Goal: Transaction & Acquisition: Purchase product/service

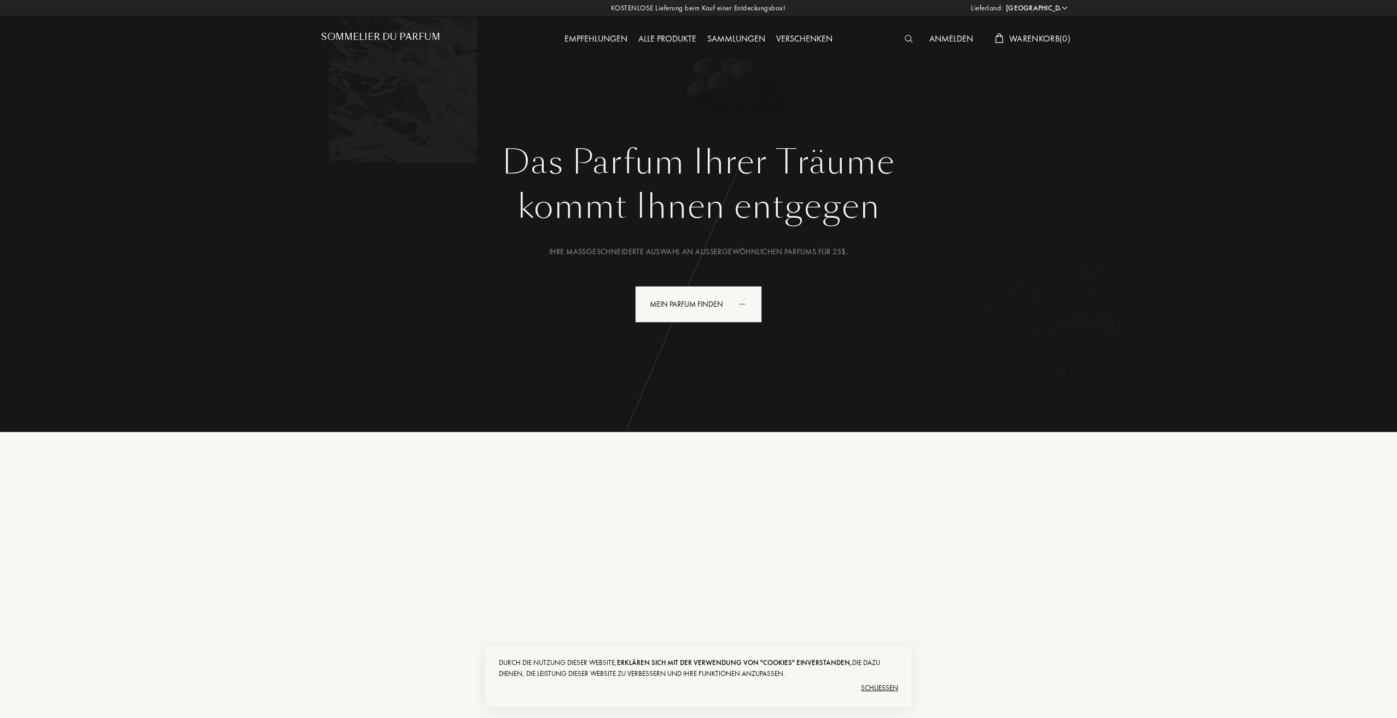
select select "US"
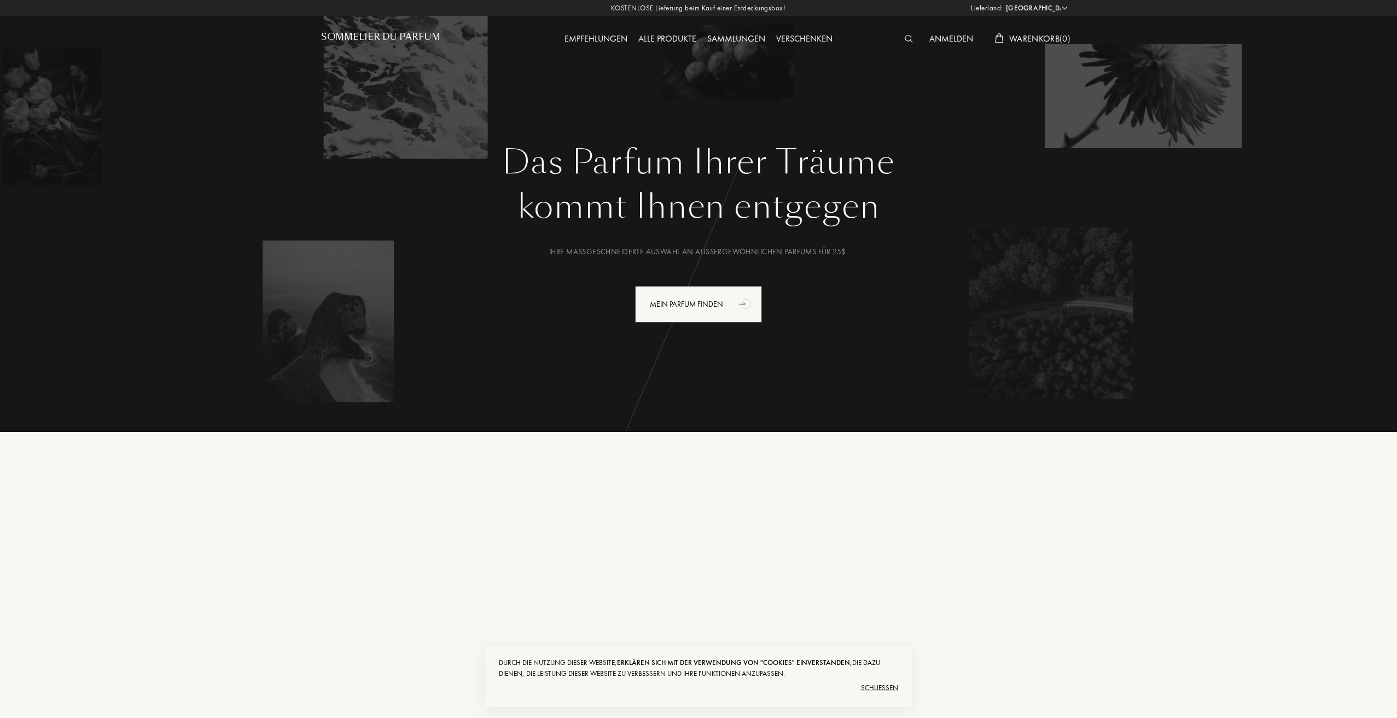
click at [659, 35] on div "Alle Produkte" at bounding box center [667, 39] width 69 height 14
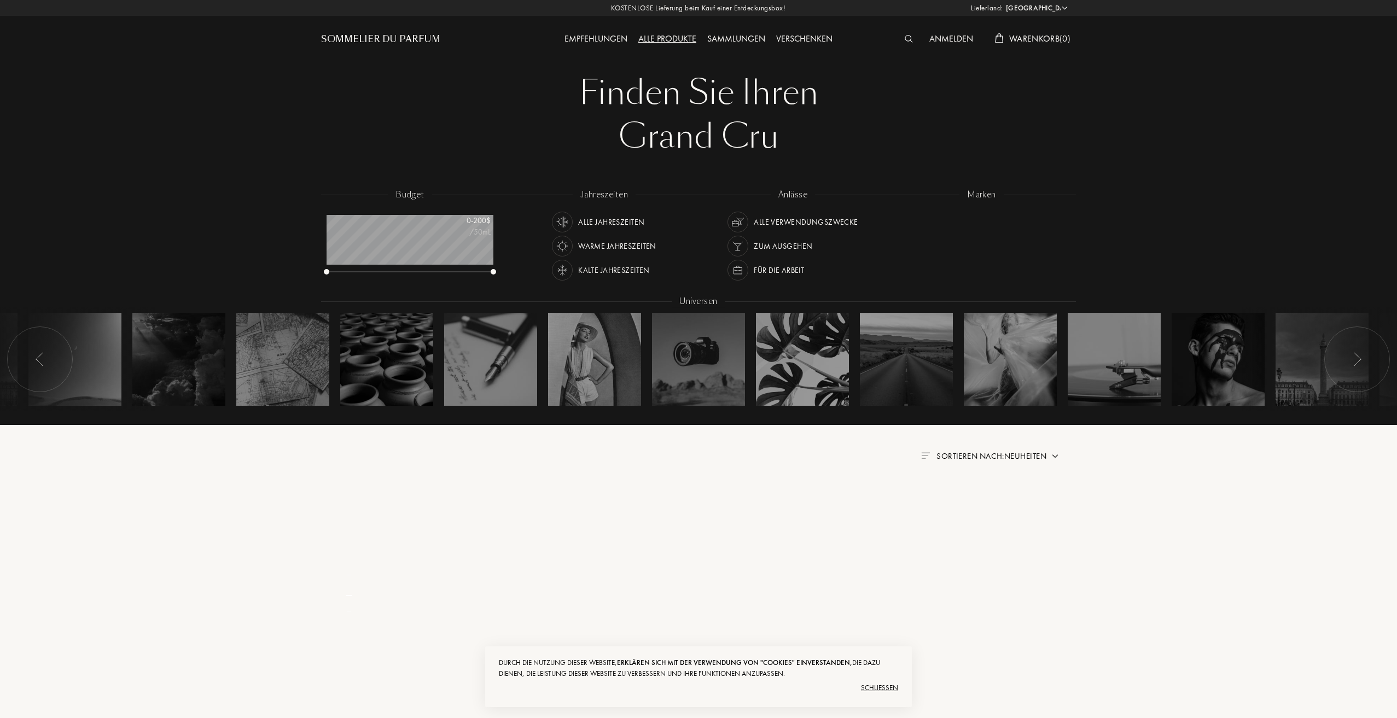
select select "US"
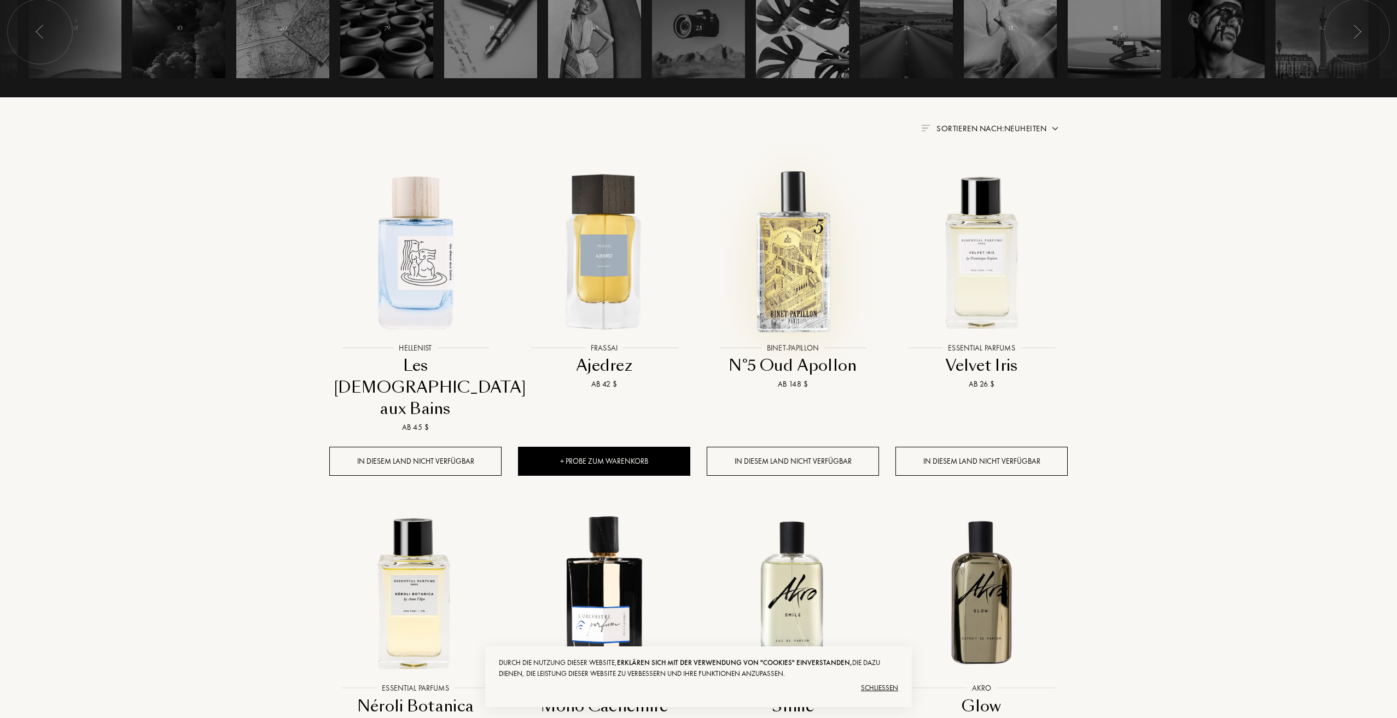
scroll to position [328, 0]
click at [997, 346] on div at bounding box center [982, 260] width 189 height 213
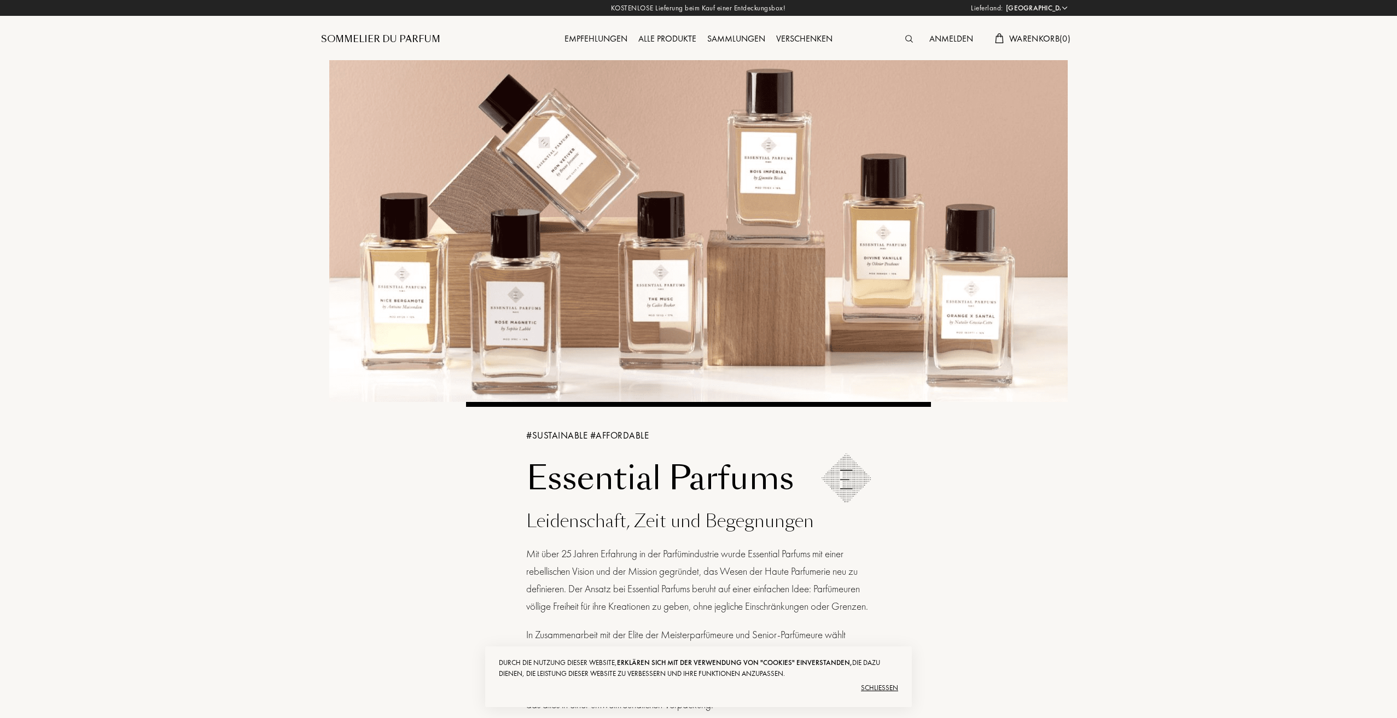
select select "US"
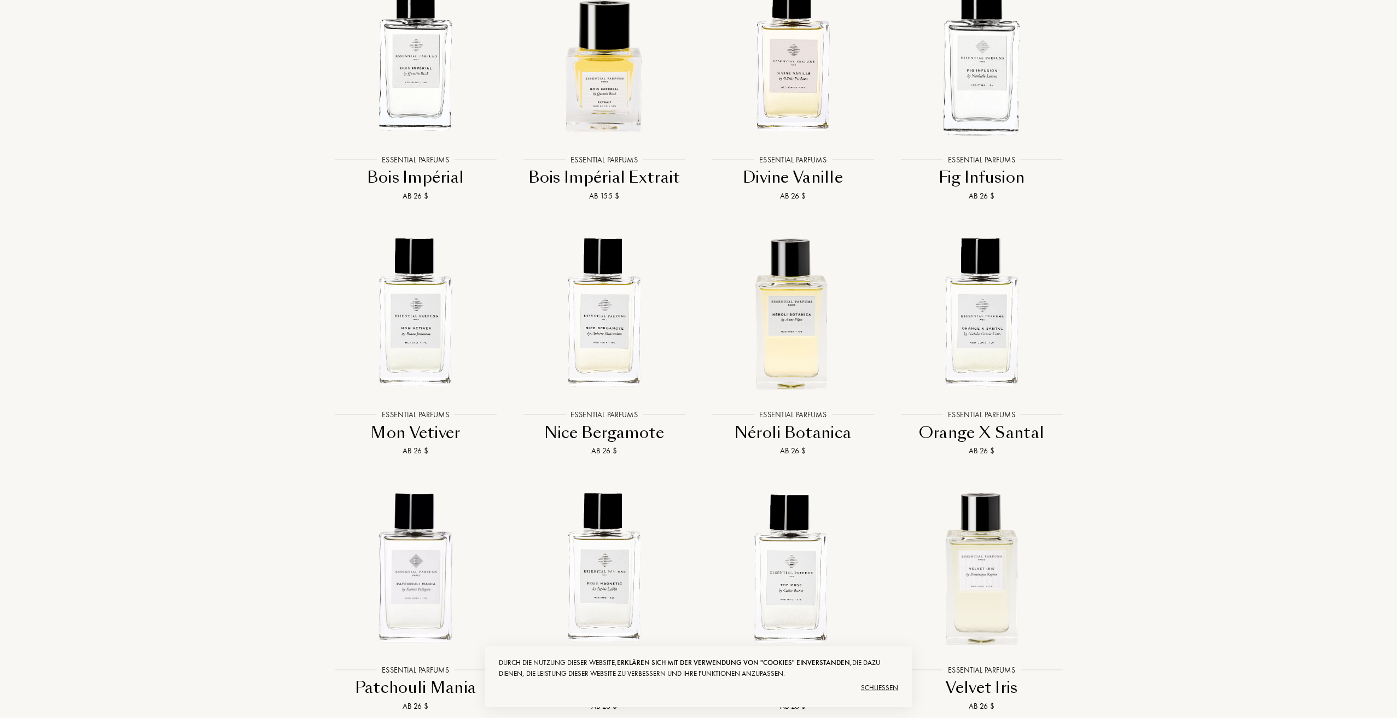
scroll to position [1532, 0]
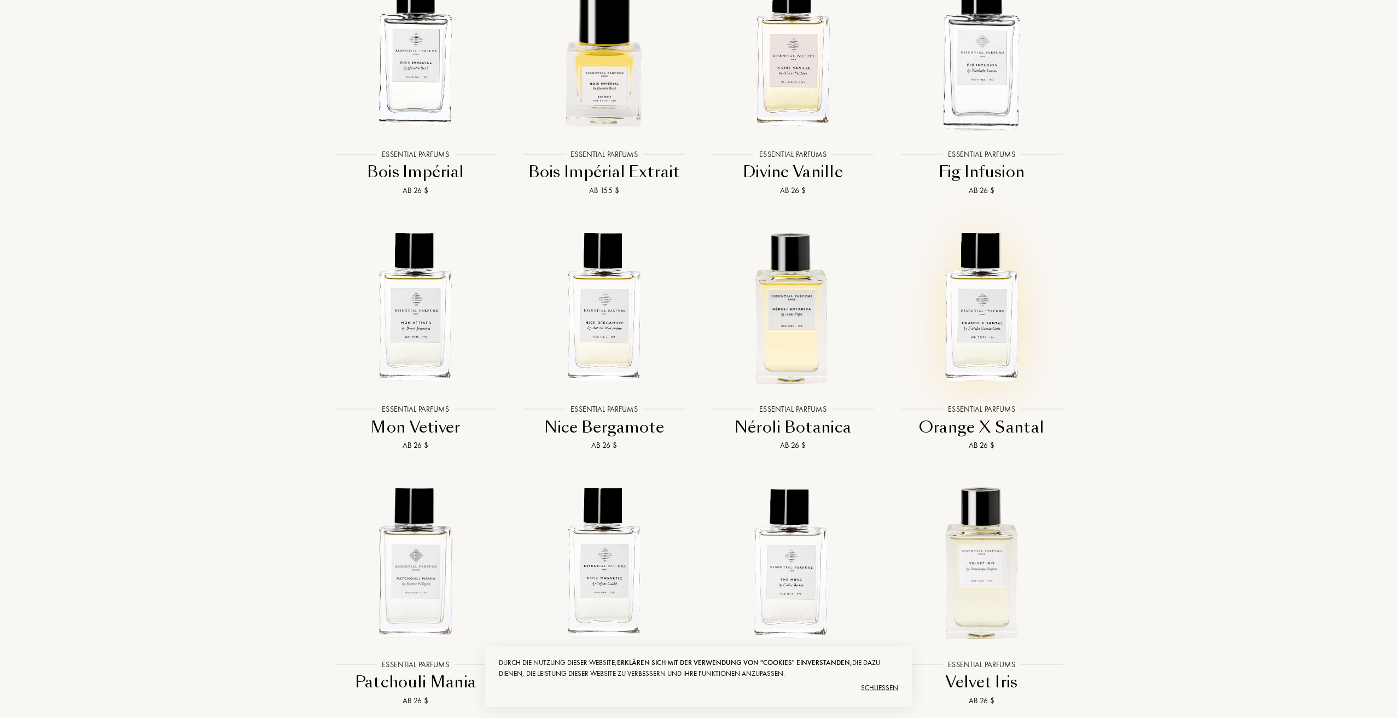
click at [987, 341] on img at bounding box center [982, 307] width 170 height 170
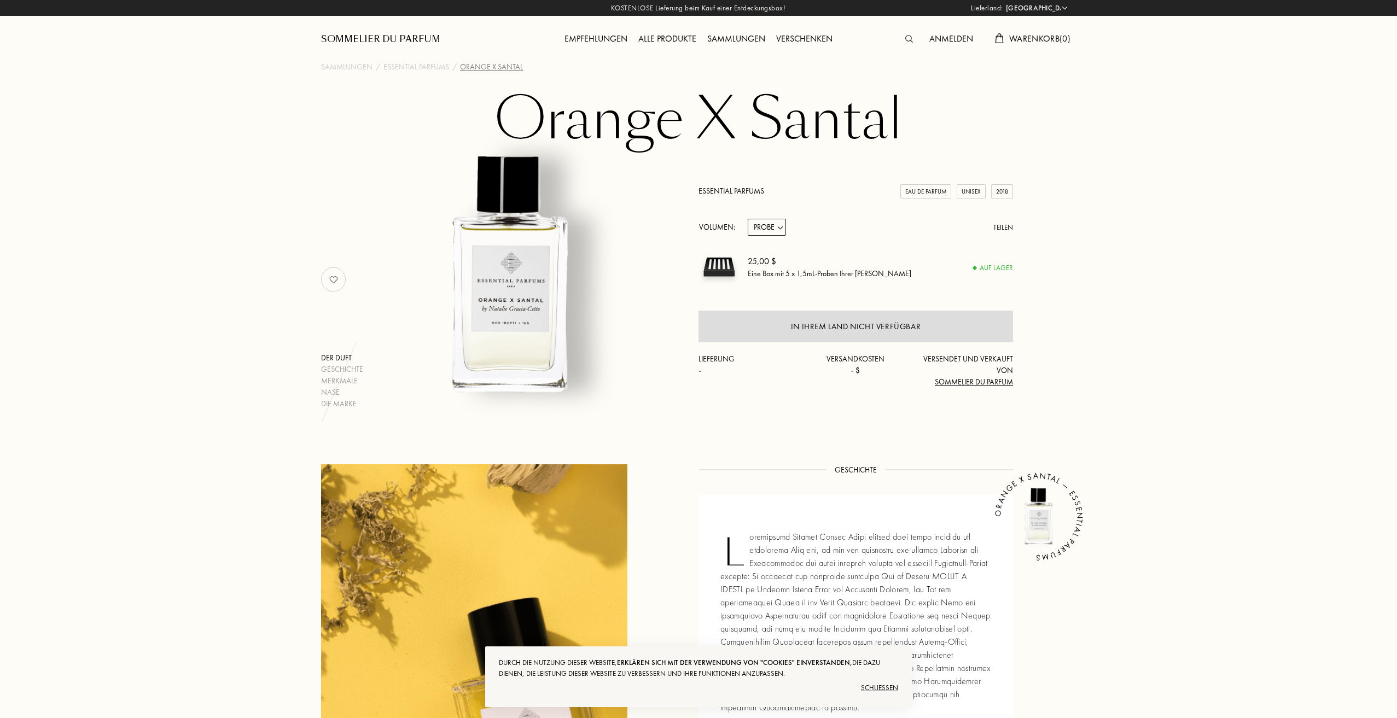
click at [775, 225] on select "Probe 10mL 100mL 150mL" at bounding box center [767, 227] width 38 height 17
click at [1051, 13] on select "Afghanistan Ägypten Albanien Algerien Amerikanische Jungferninseln Andorra Ango…" at bounding box center [1037, 8] width 66 height 11
select select "AT"
click at [1004, 3] on select "Afghanistan Ägypten Albanien Algerien Amerikanische Jungferninseln Andorra Ango…" at bounding box center [1037, 8] width 66 height 11
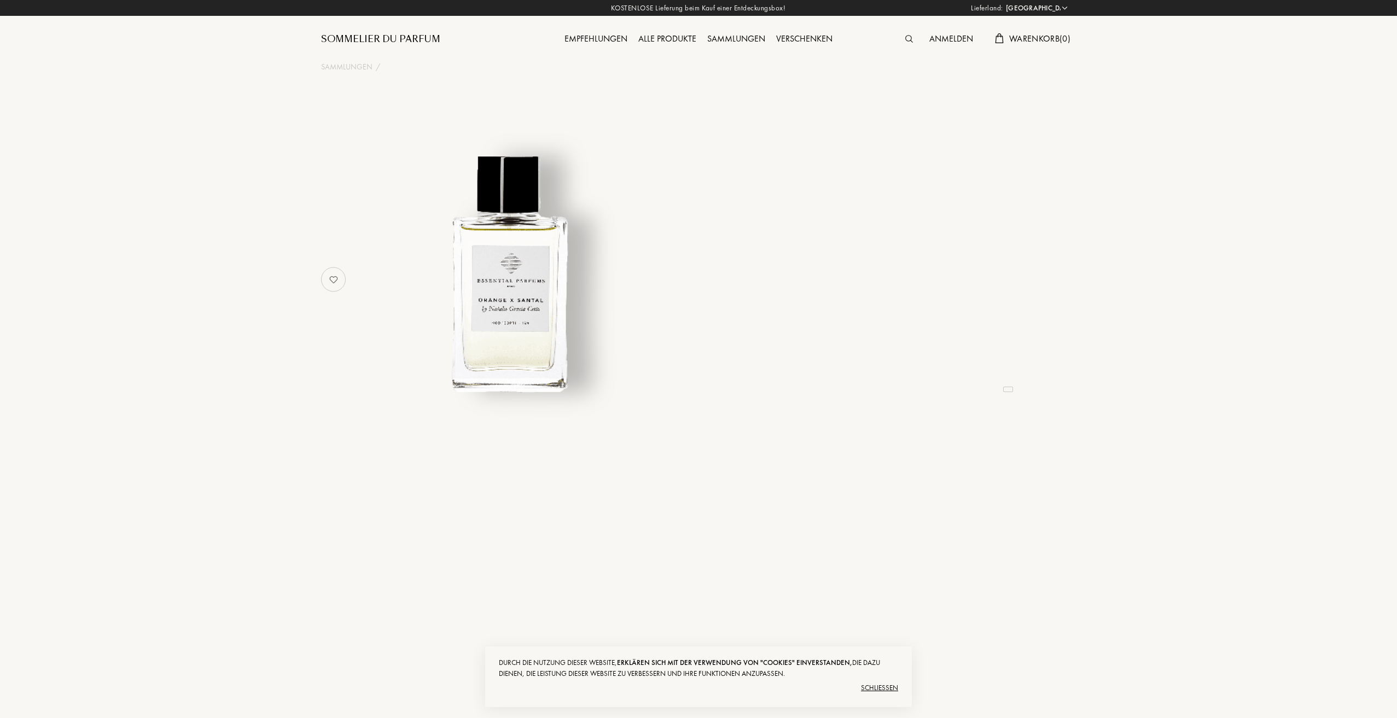
select select "AT"
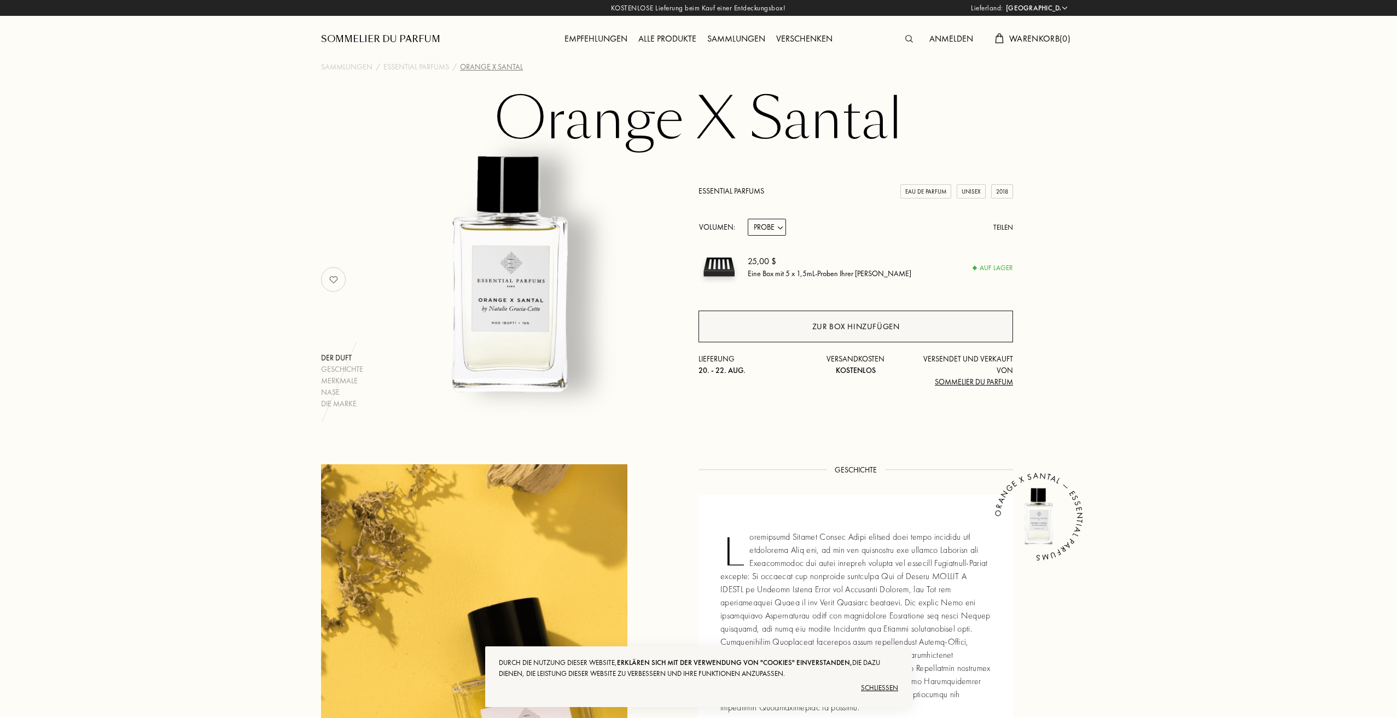
click at [853, 326] on div "Zur Box hinzufügen" at bounding box center [857, 327] width 88 height 13
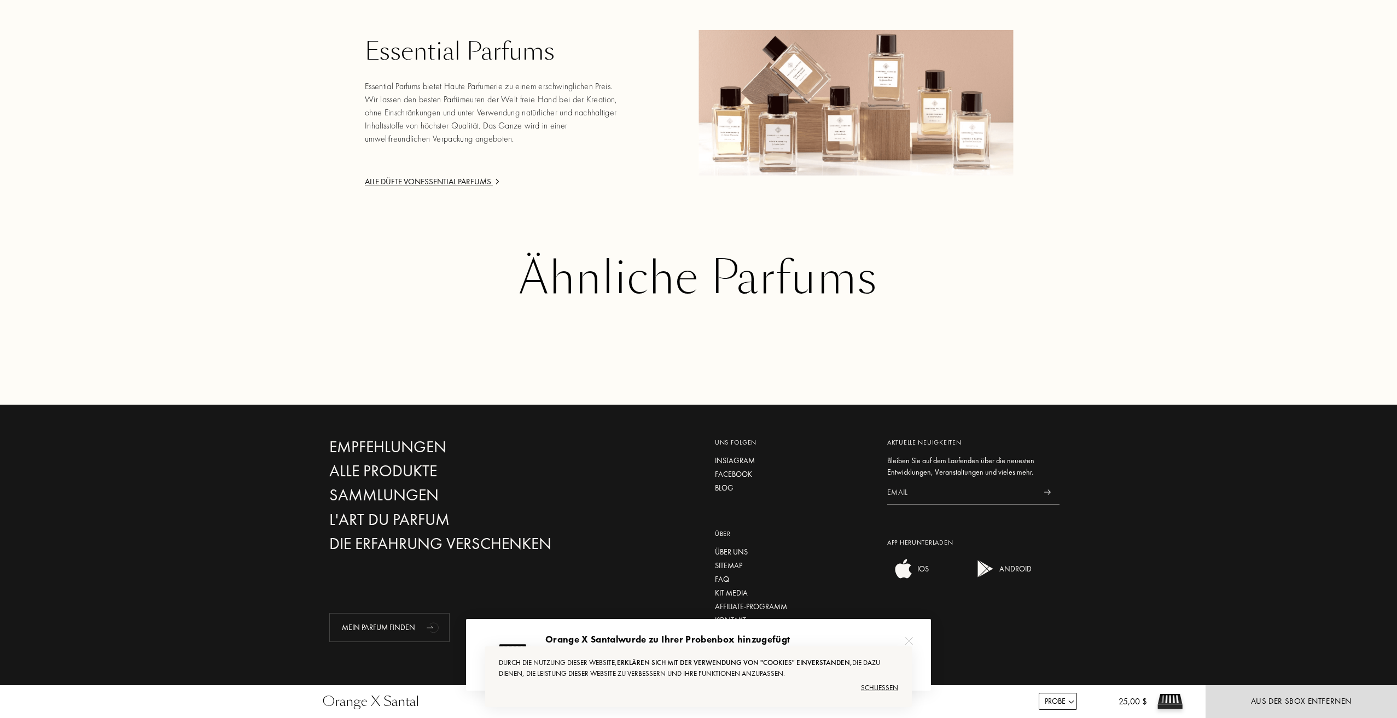
scroll to position [1686, 0]
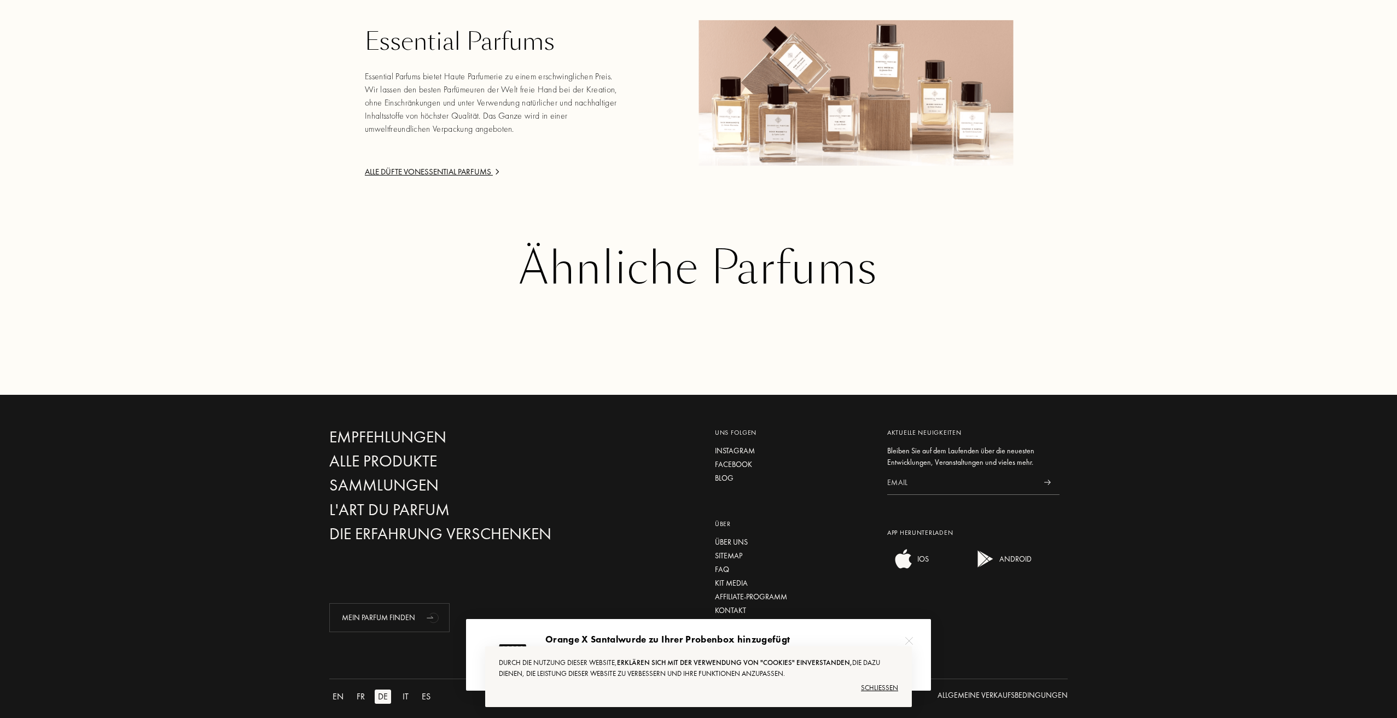
click at [766, 258] on div "Ähnliche Parfums" at bounding box center [698, 268] width 739 height 50
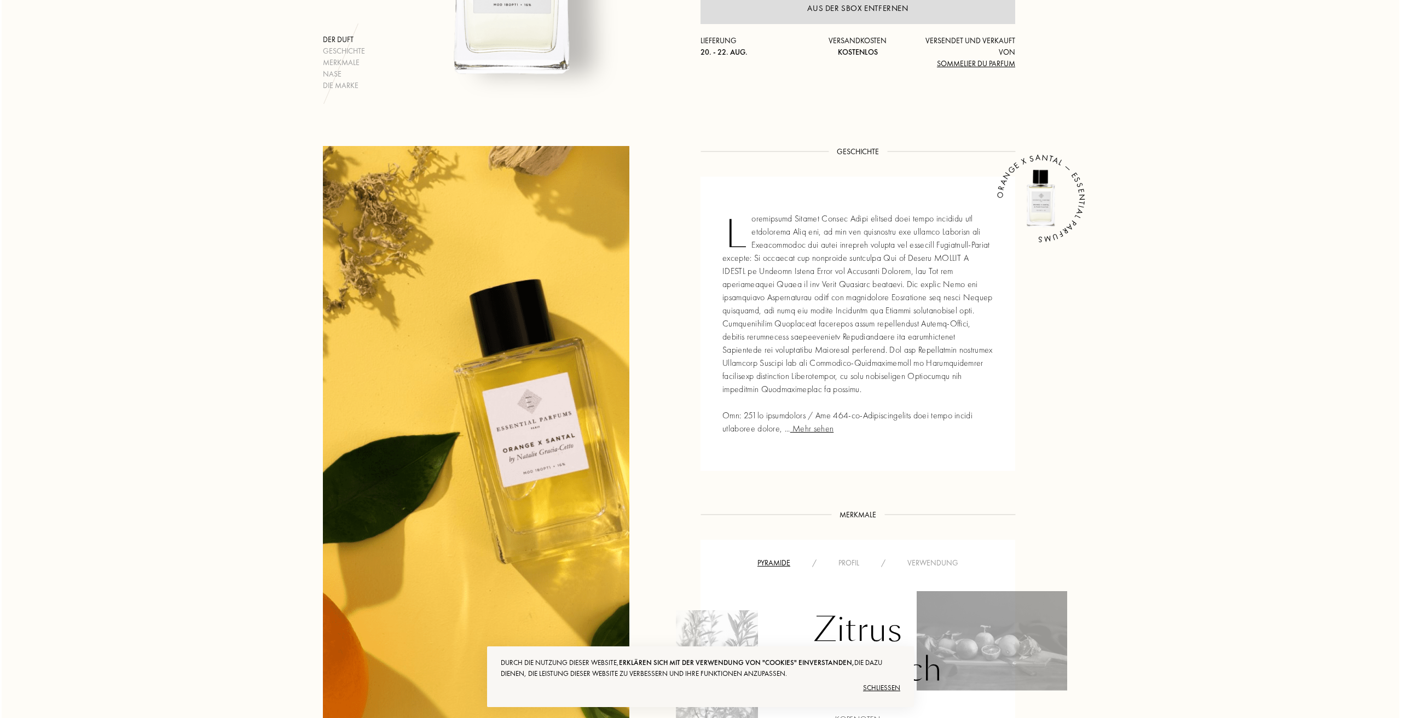
scroll to position [0, 0]
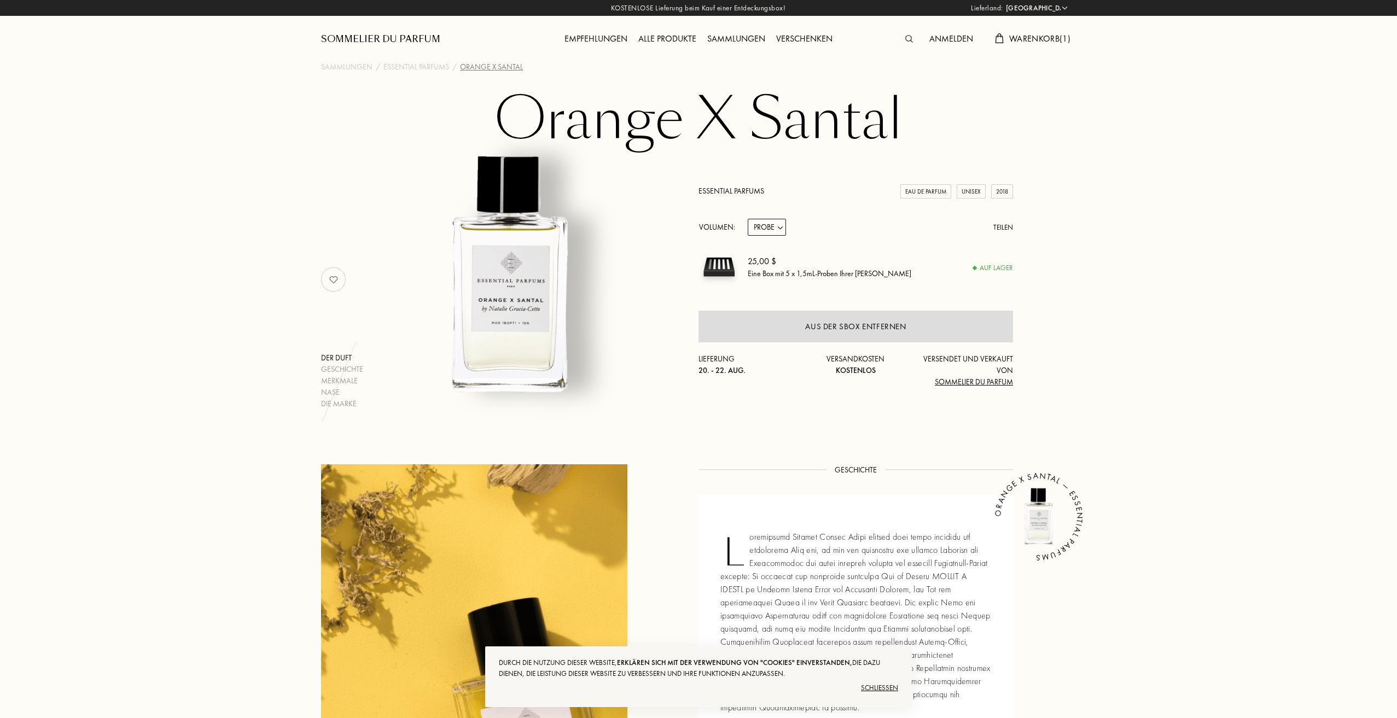
click at [906, 37] on img at bounding box center [910, 39] width 8 height 8
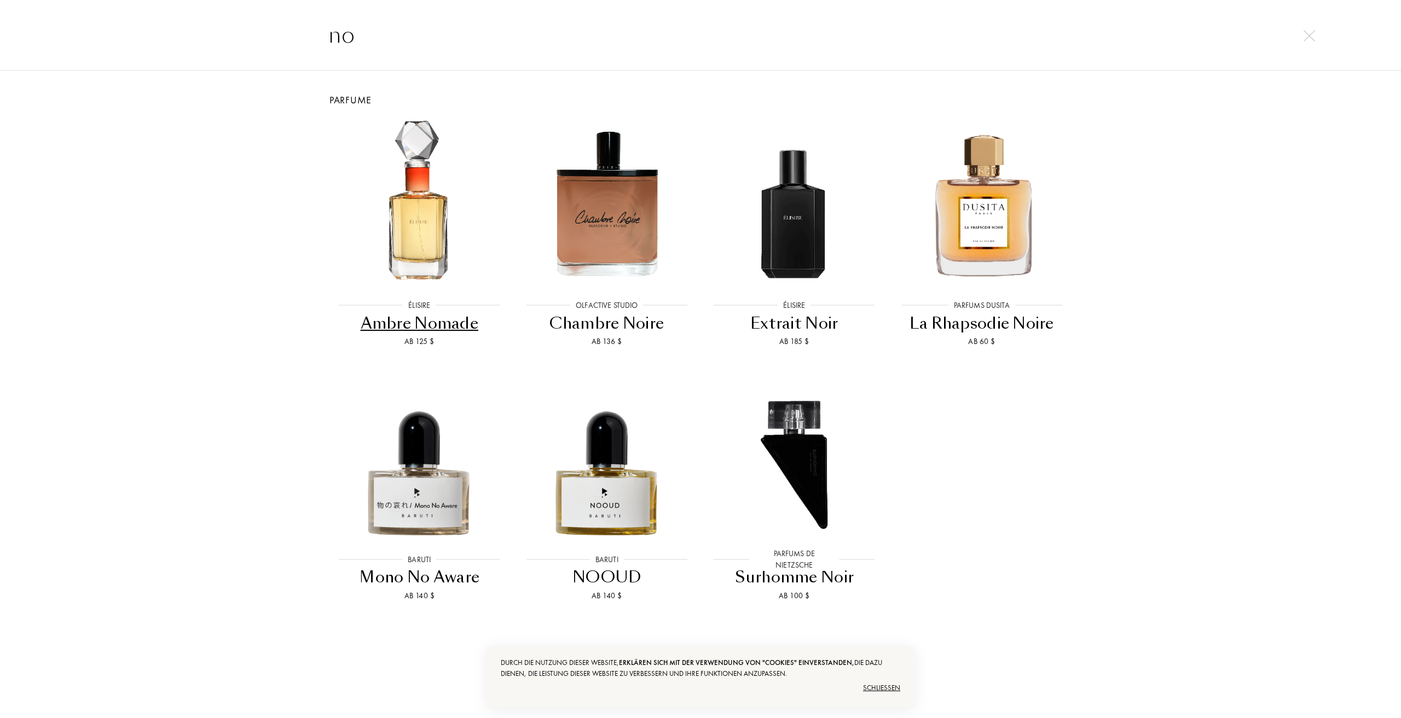
type input "n"
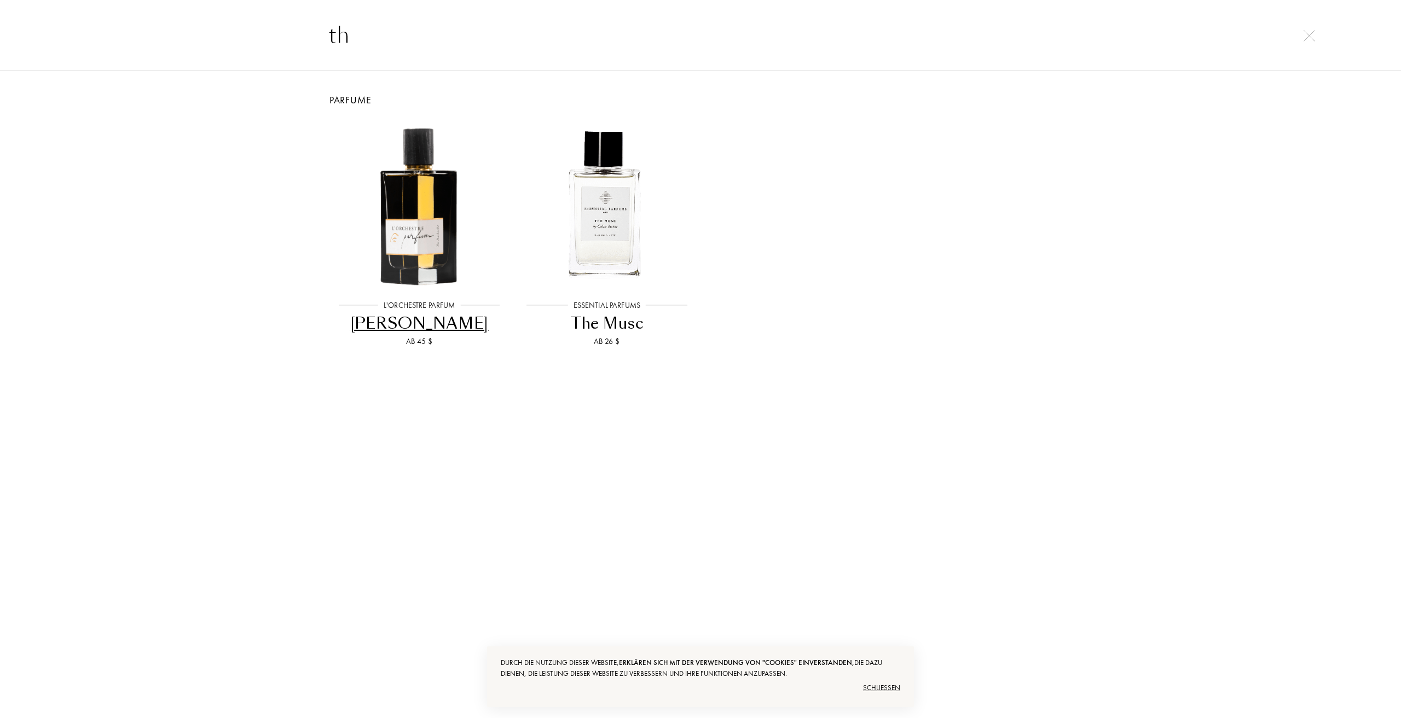
type input "t"
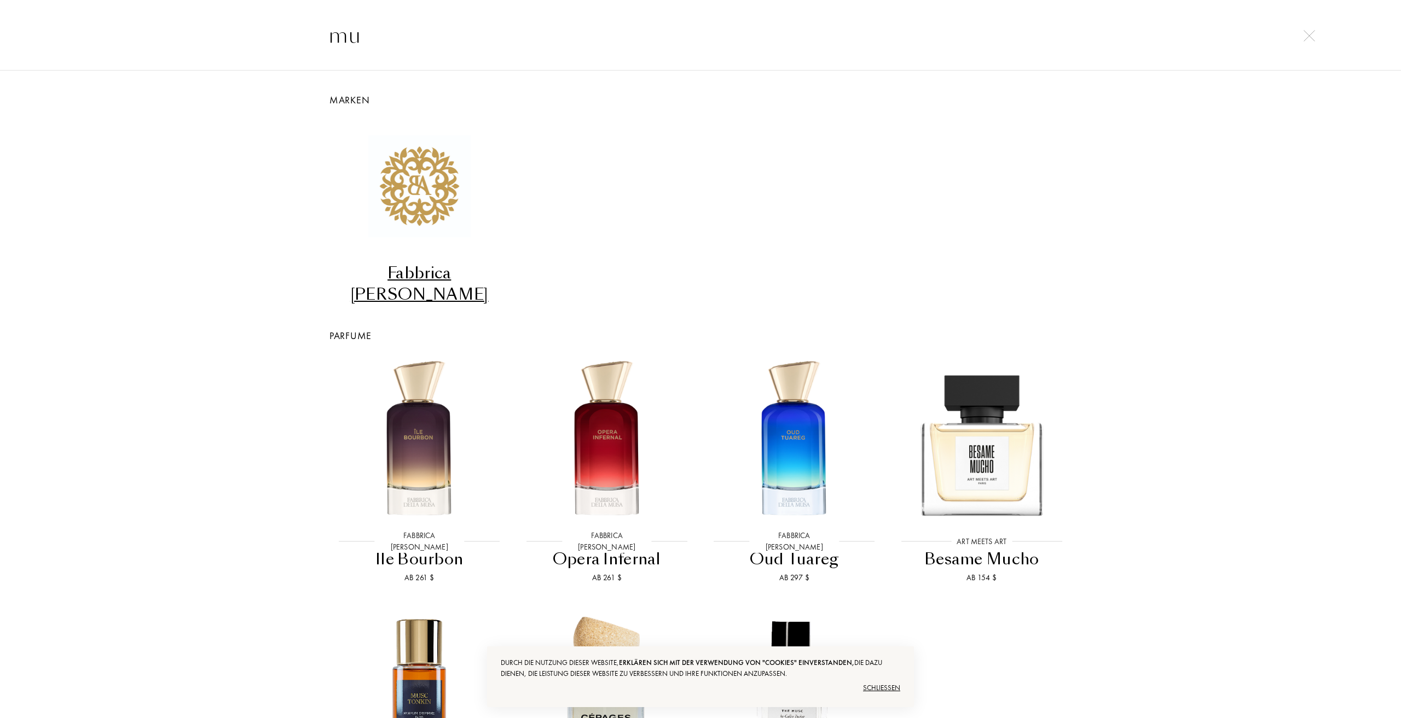
type input "mus"
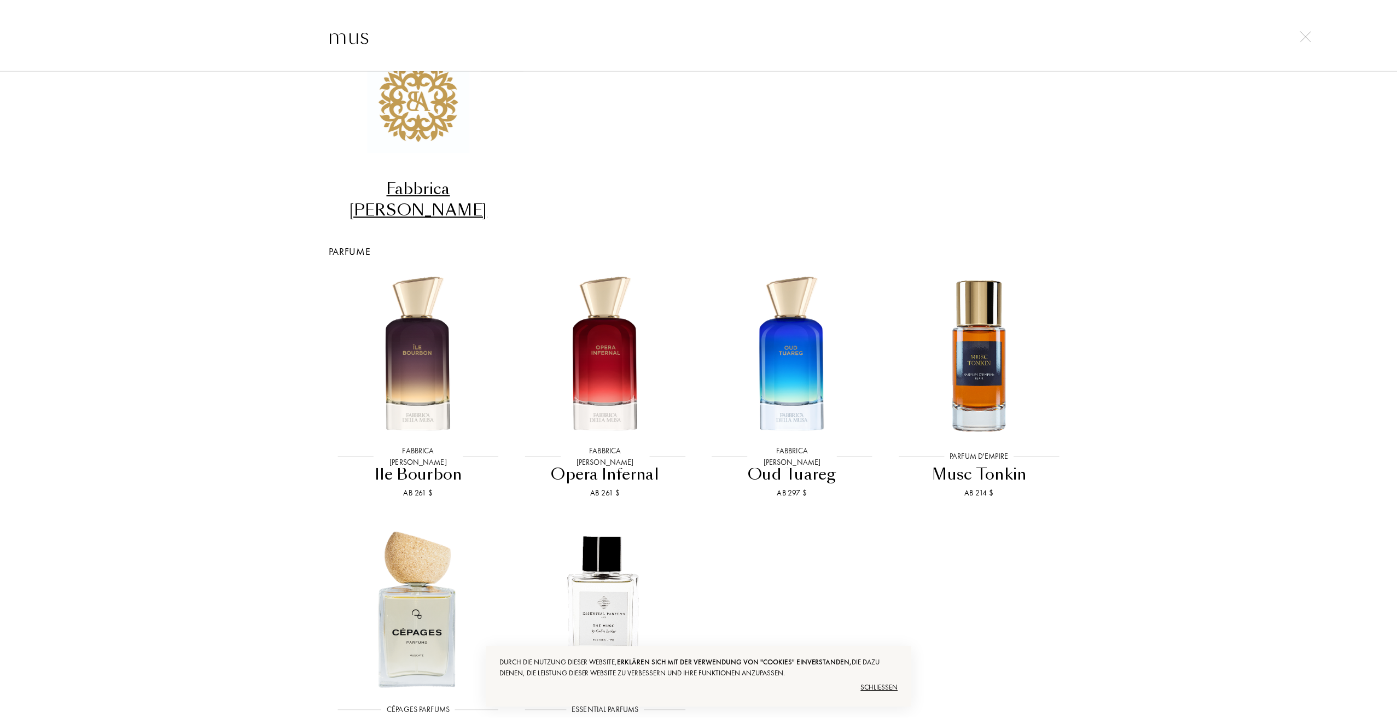
scroll to position [0, 0]
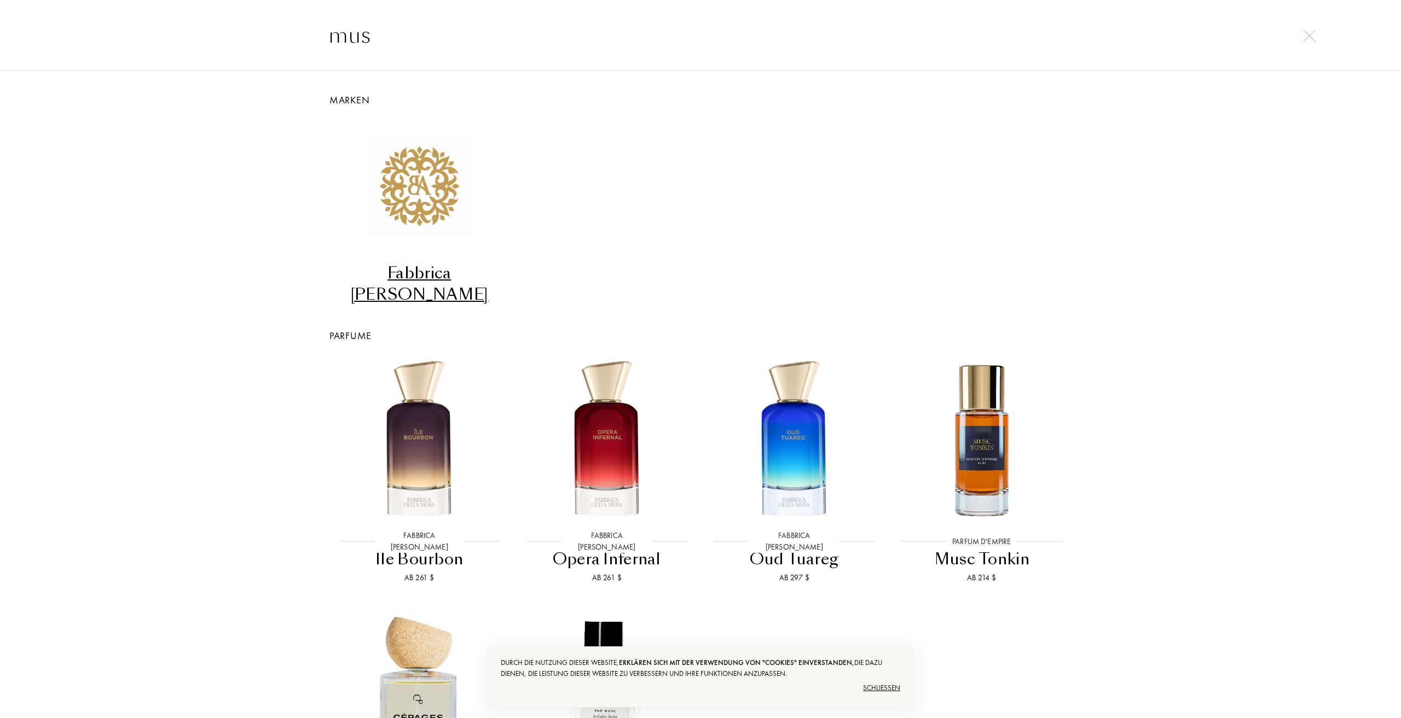
drag, startPoint x: 418, startPoint y: 37, endPoint x: 290, endPoint y: 22, distance: 128.9
click at [290, 22] on div "mus" at bounding box center [700, 34] width 1401 height 71
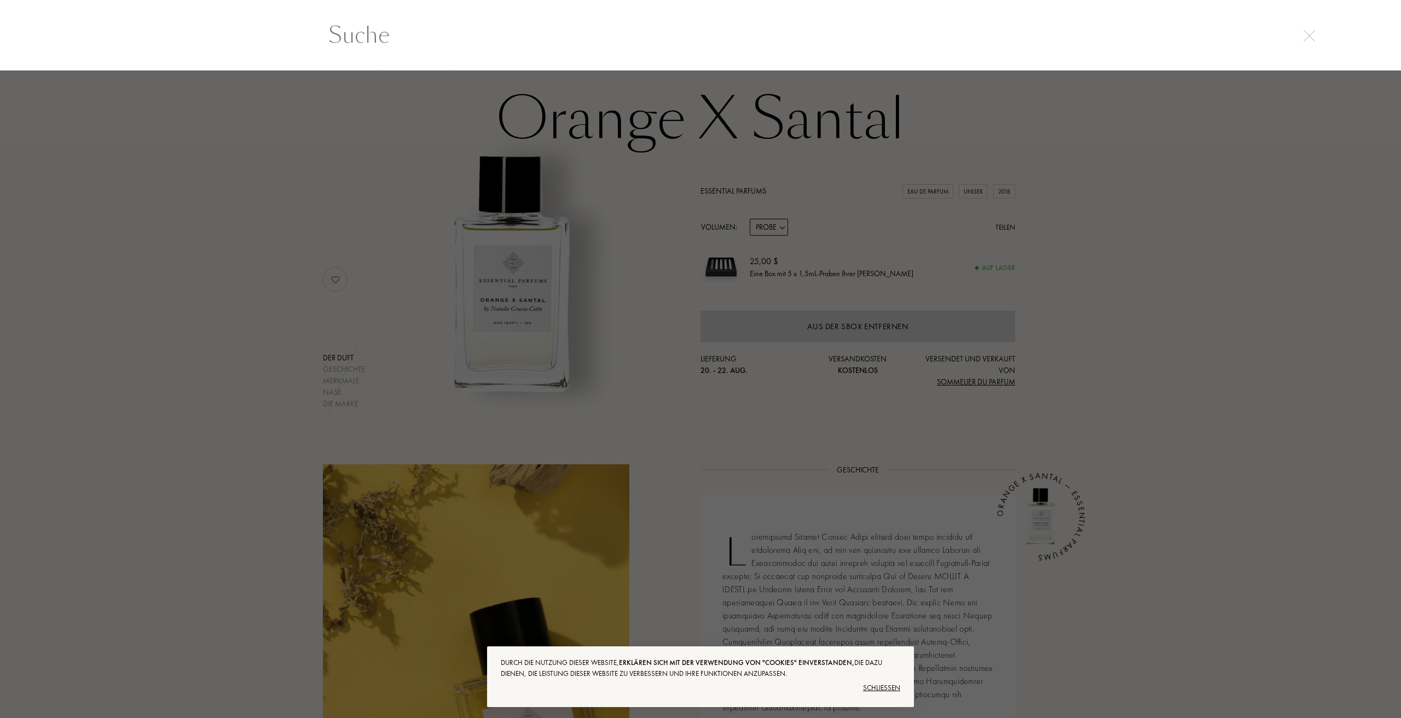
click at [288, 287] on div at bounding box center [700, 395] width 1401 height 648
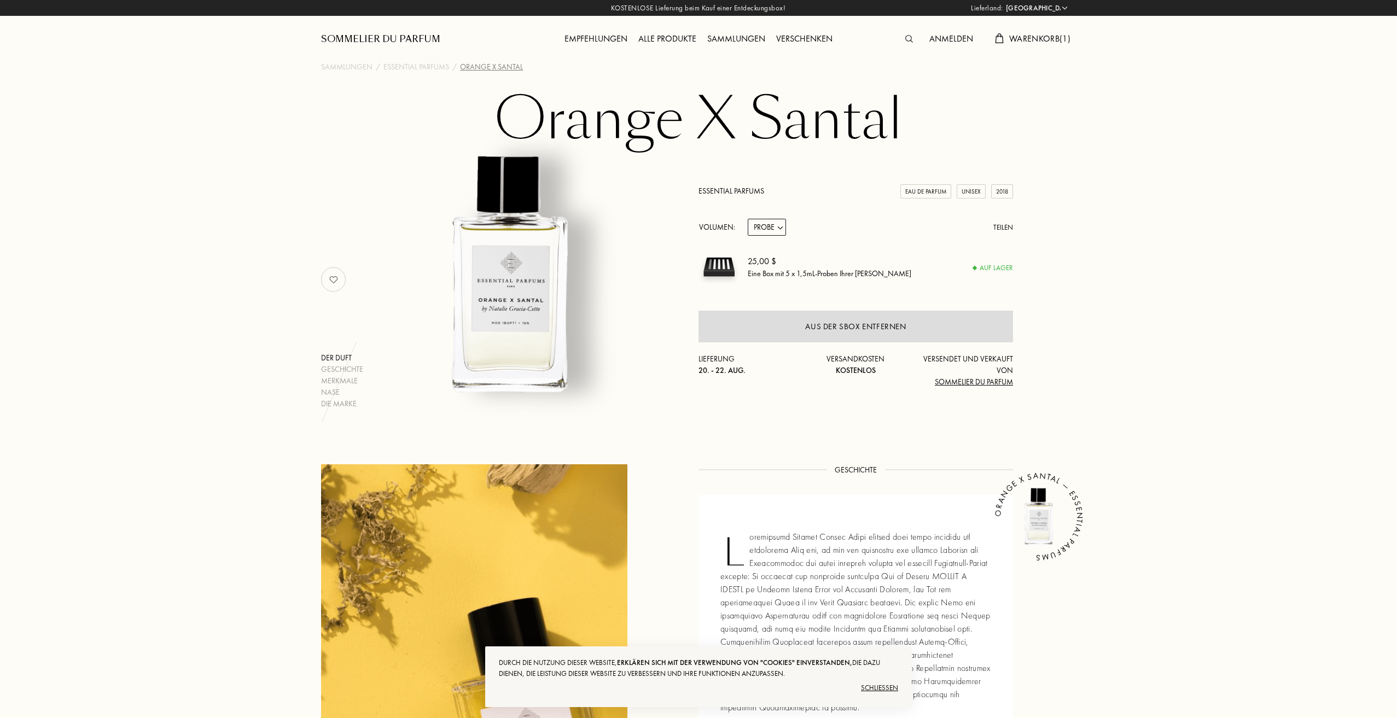
click at [618, 36] on div "Empfehlungen" at bounding box center [596, 39] width 74 height 14
click at [674, 33] on div "Alle Produkte" at bounding box center [667, 39] width 69 height 14
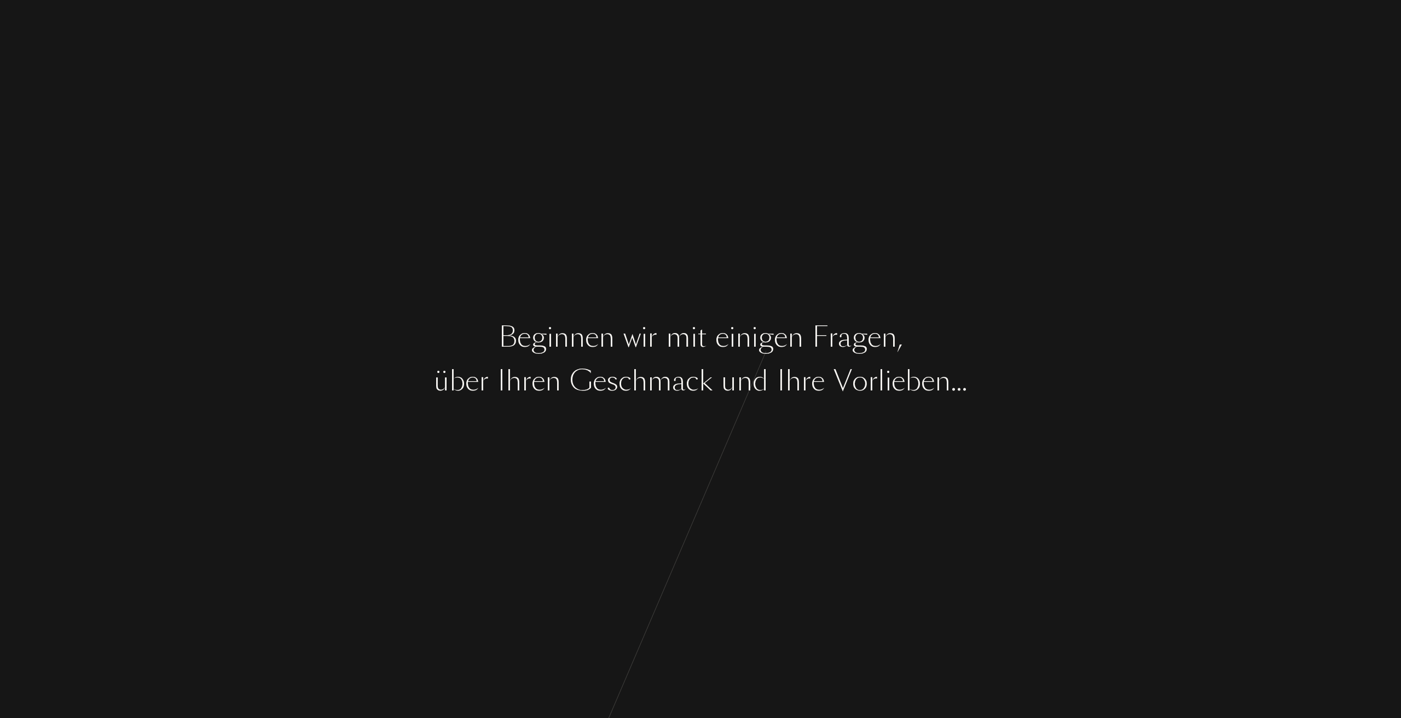
click at [705, 373] on div "k" at bounding box center [706, 381] width 14 height 41
click at [711, 435] on div "B e g i n n e n w i r m i t e i n i g e n F [PERSON_NAME] , ü b e r I [PERSON_N…" at bounding box center [700, 359] width 1401 height 718
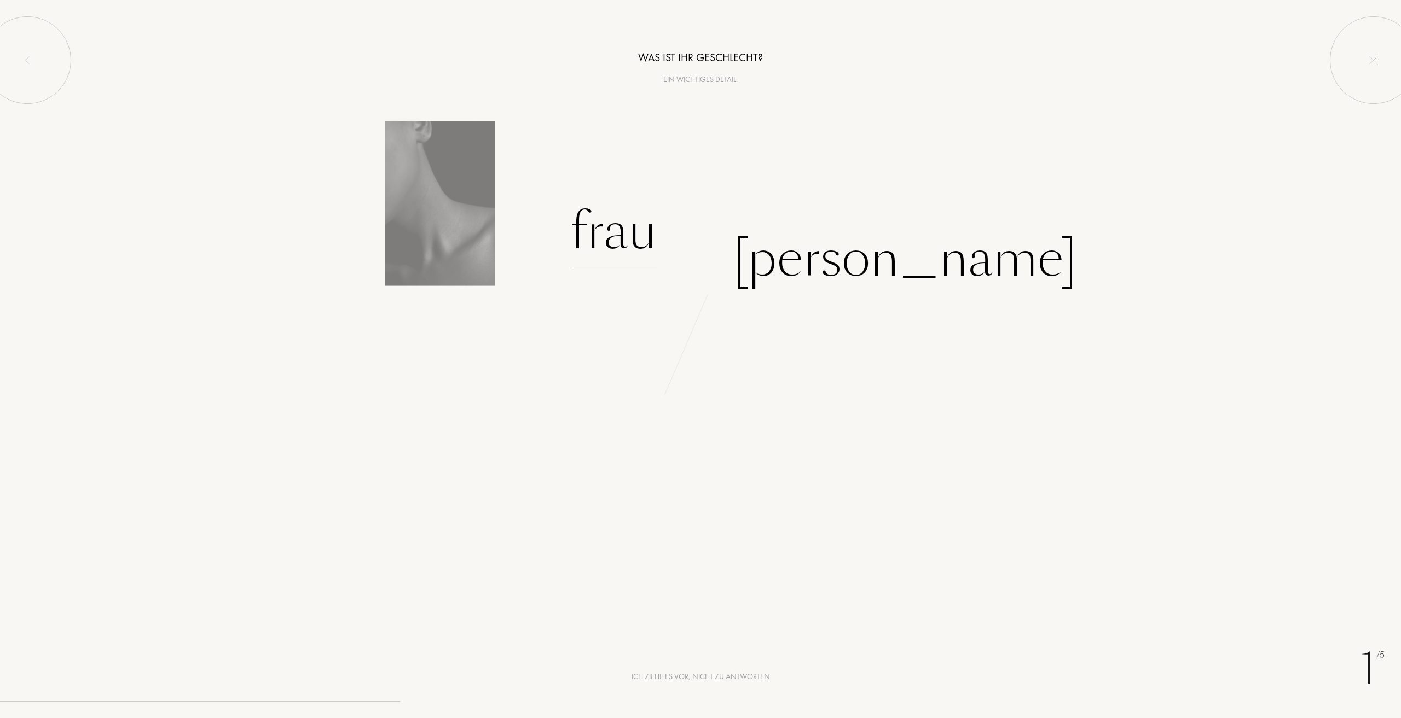
click at [636, 244] on div "Frau" at bounding box center [613, 232] width 86 height 74
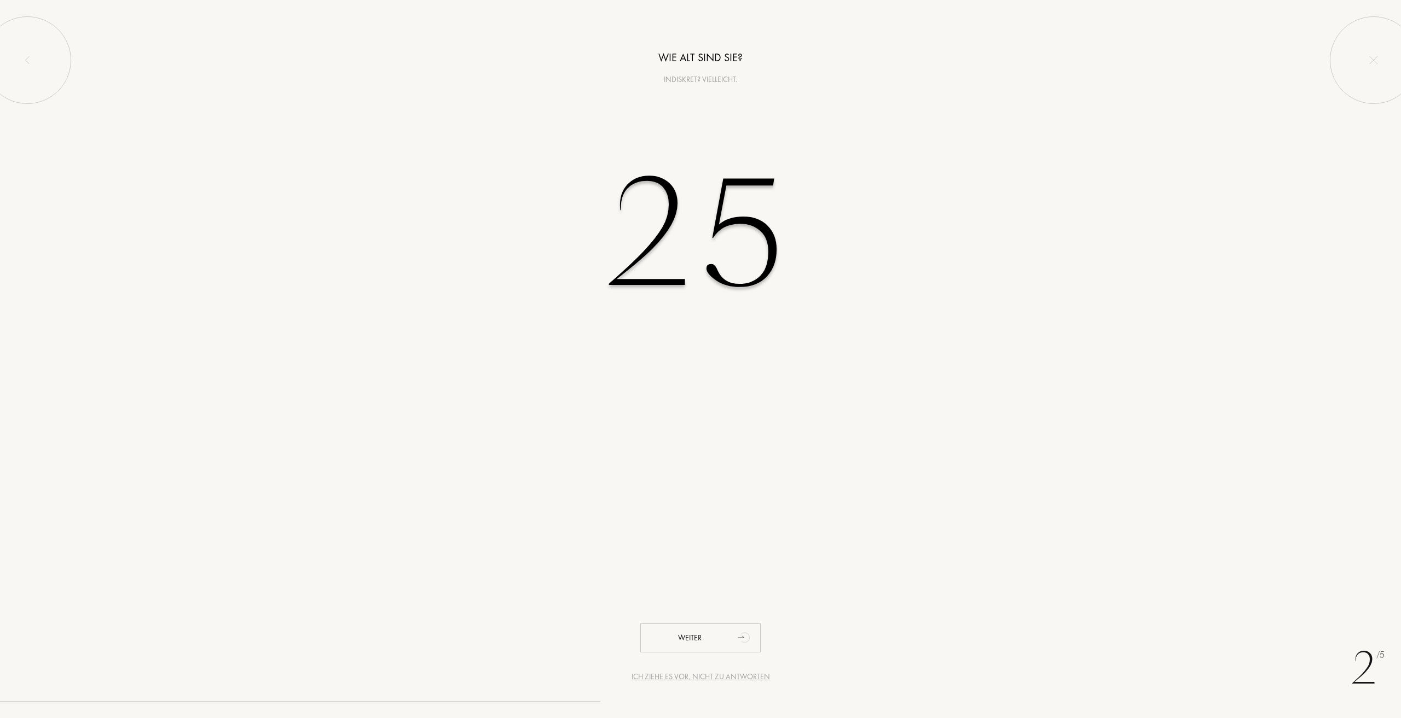
type input "25"
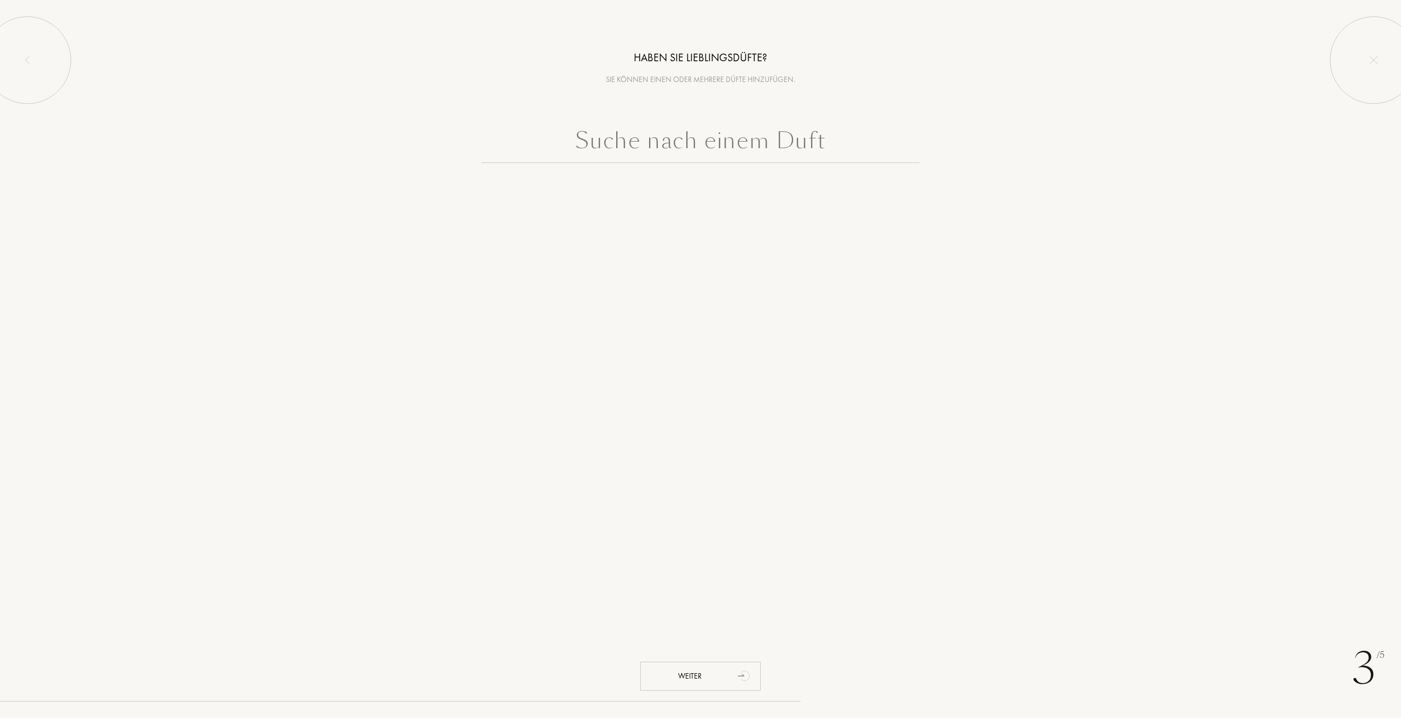
click at [692, 149] on input "text" at bounding box center [701, 143] width 438 height 39
click at [32, 35] on div at bounding box center [28, 60] width 88 height 88
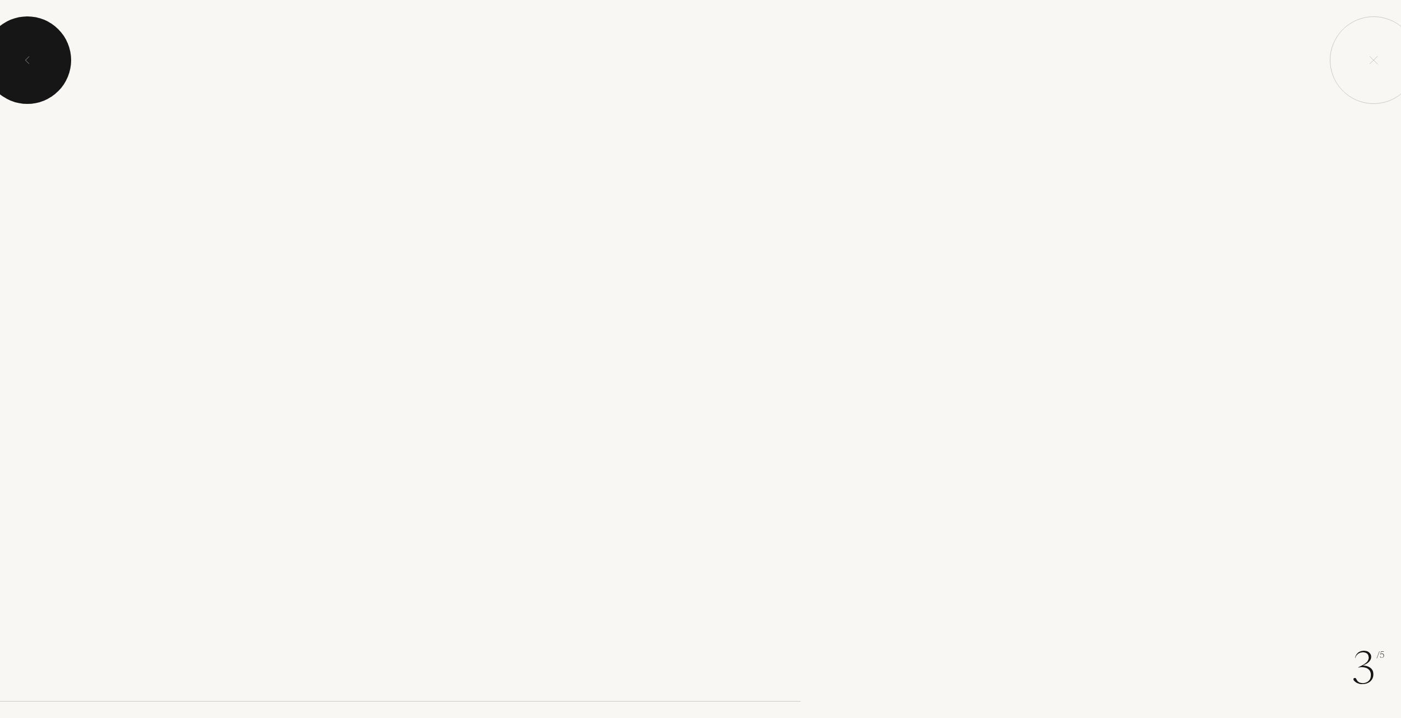
click at [32, 35] on div at bounding box center [28, 60] width 88 height 88
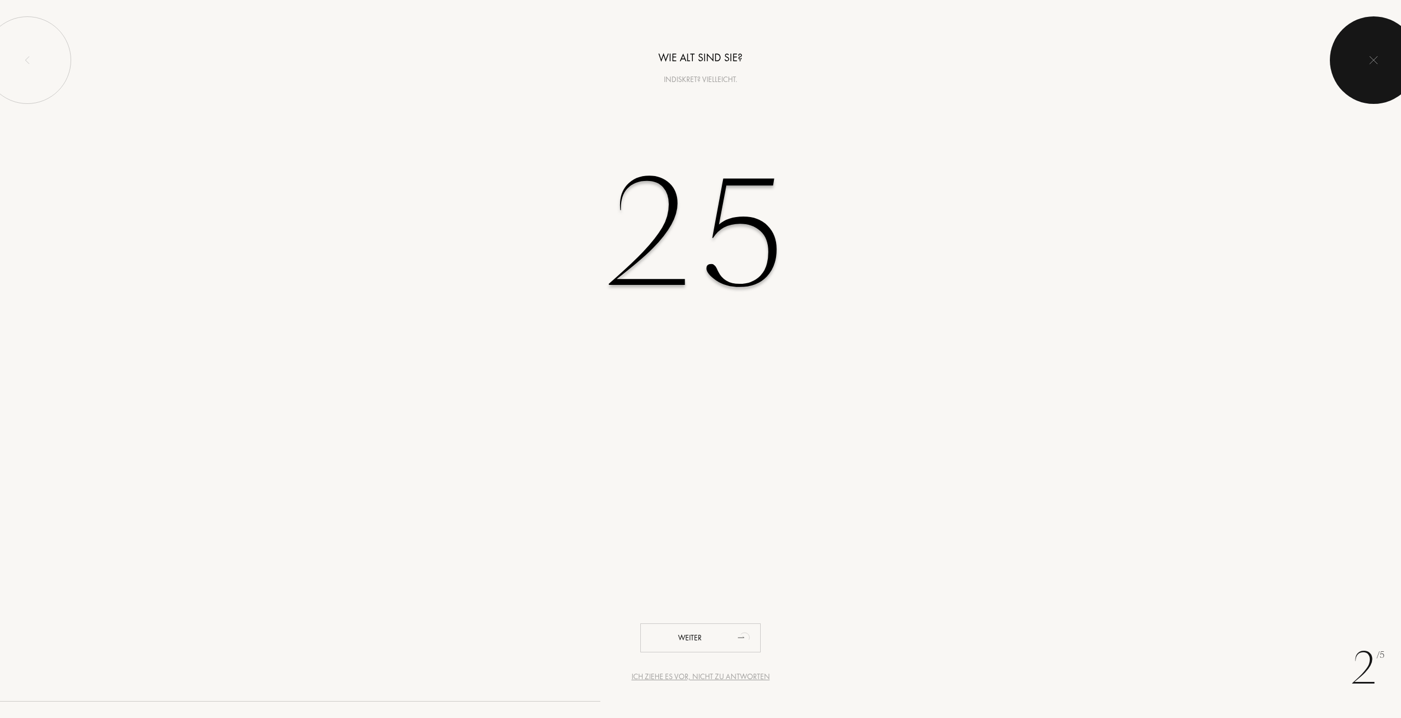
click at [1360, 61] on div at bounding box center [1374, 60] width 88 height 88
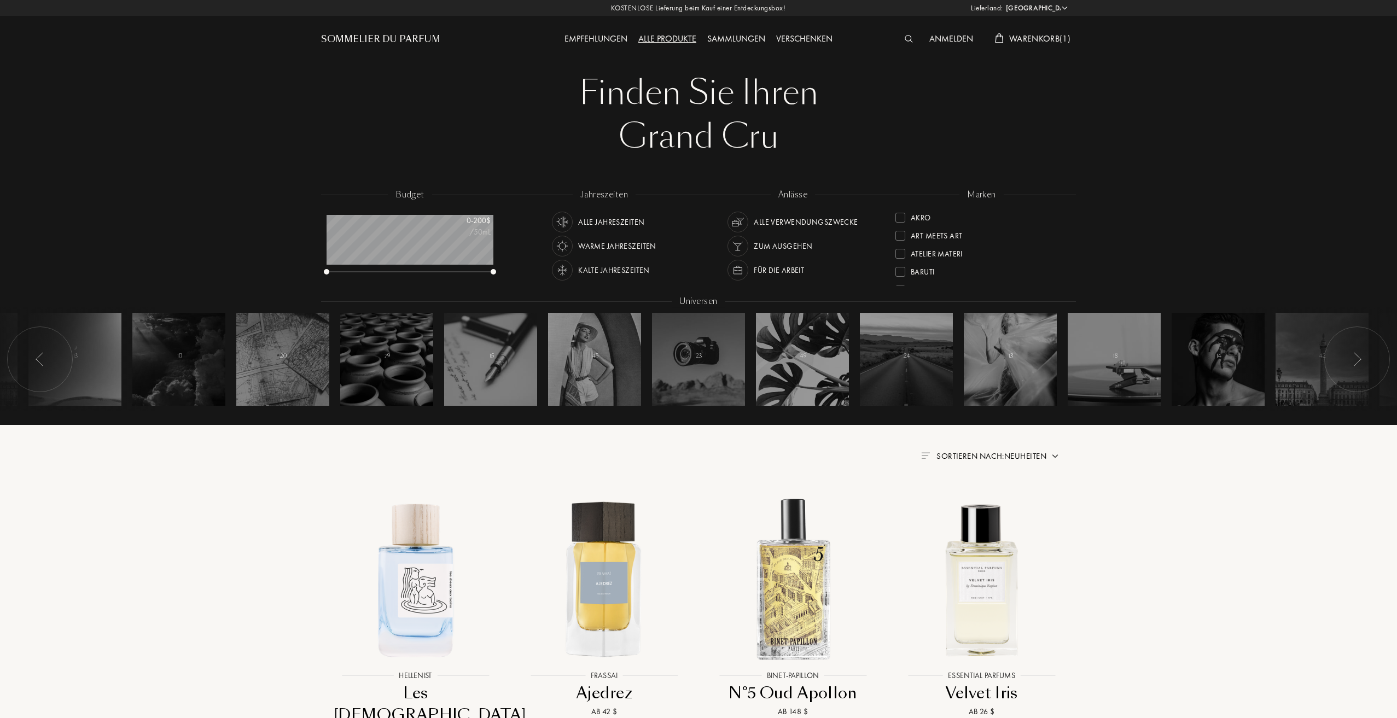
select select "AT"
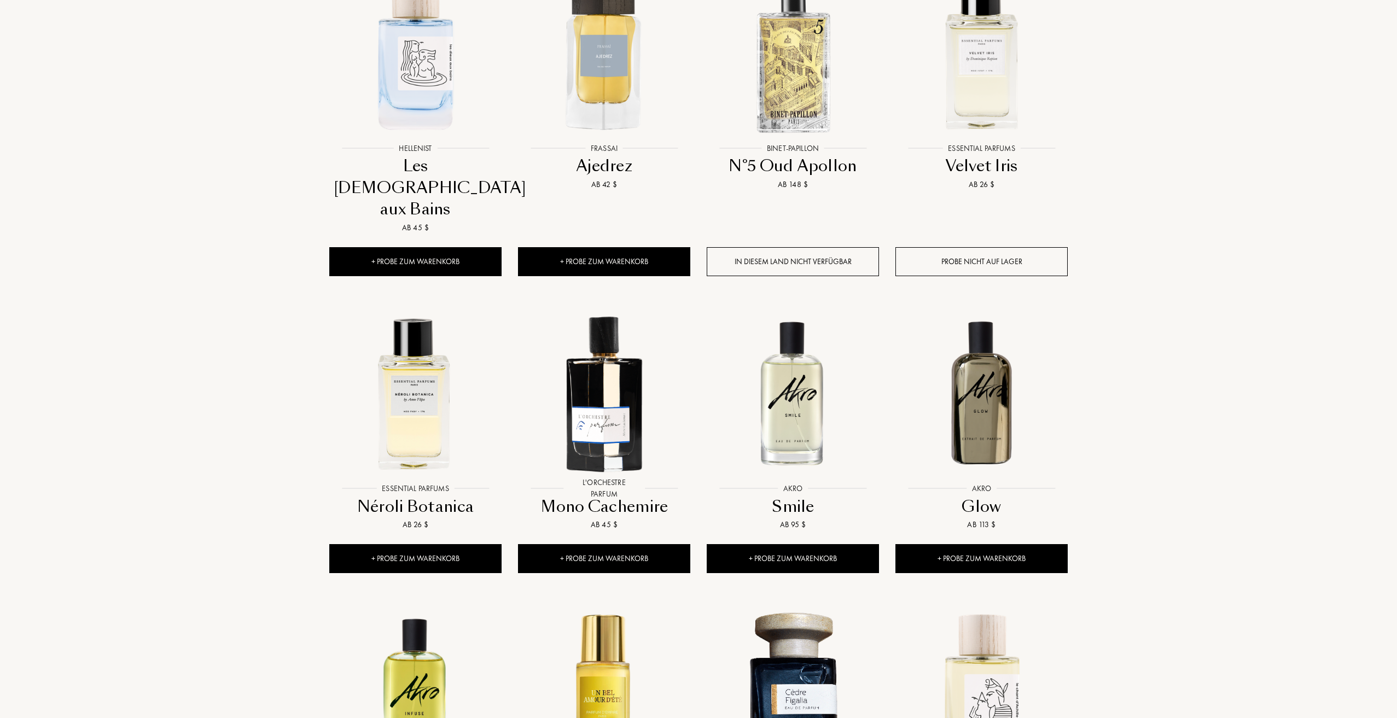
scroll to position [547, 0]
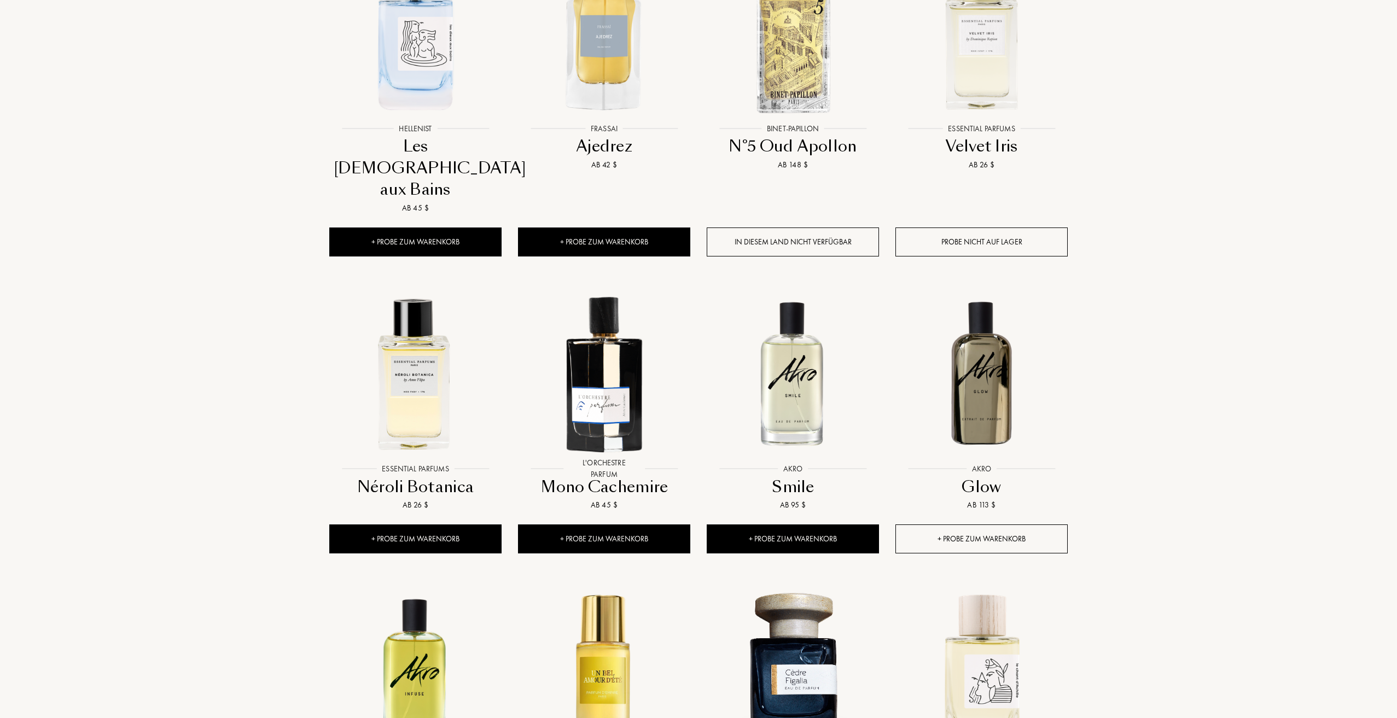
click at [982, 525] on div "+ Probe zum Warenkorb" at bounding box center [982, 539] width 172 height 29
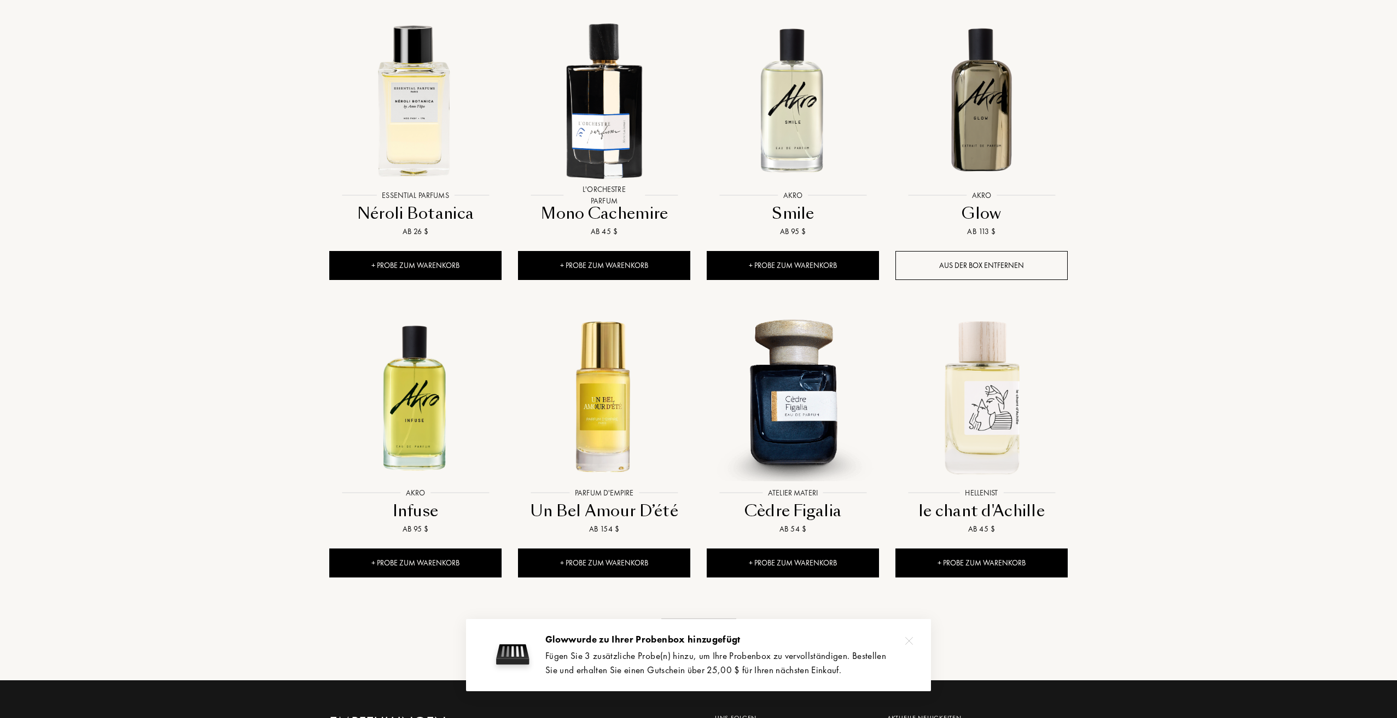
scroll to position [930, 0]
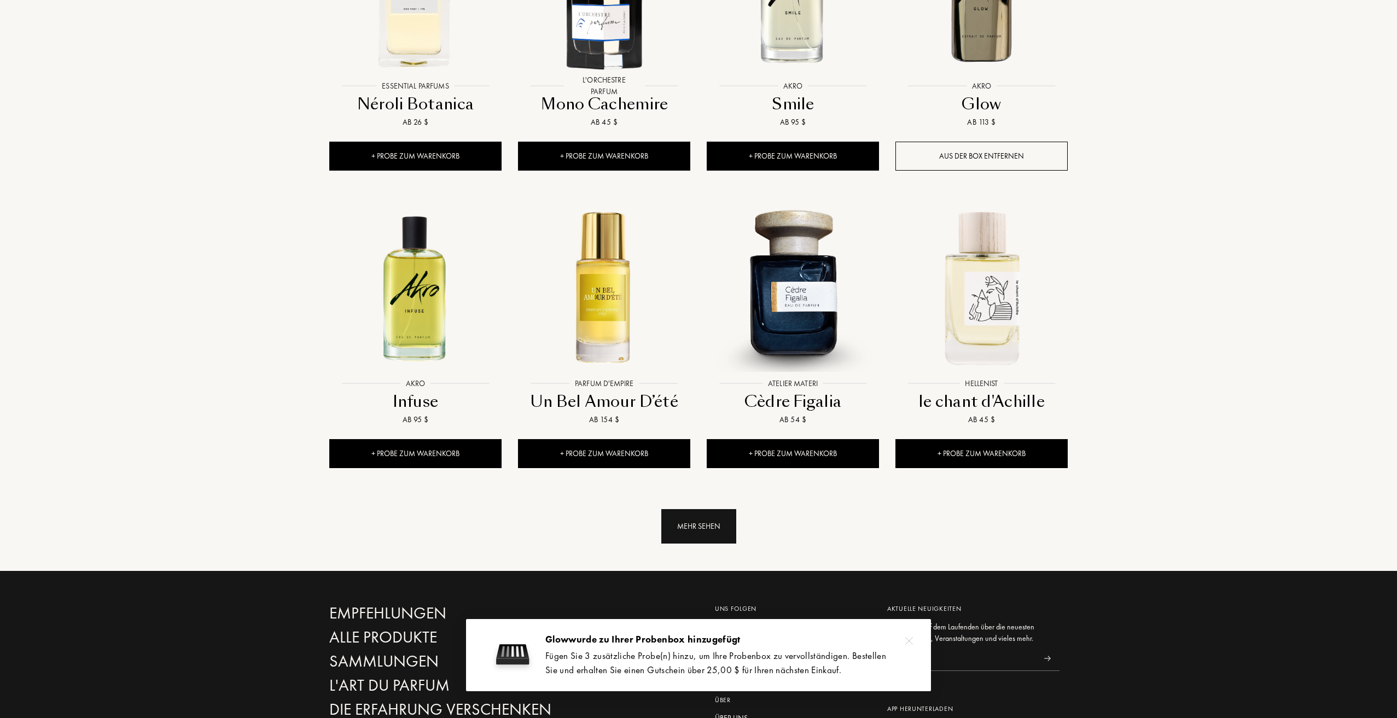
click at [716, 509] on div "Mehr sehen" at bounding box center [699, 526] width 75 height 34
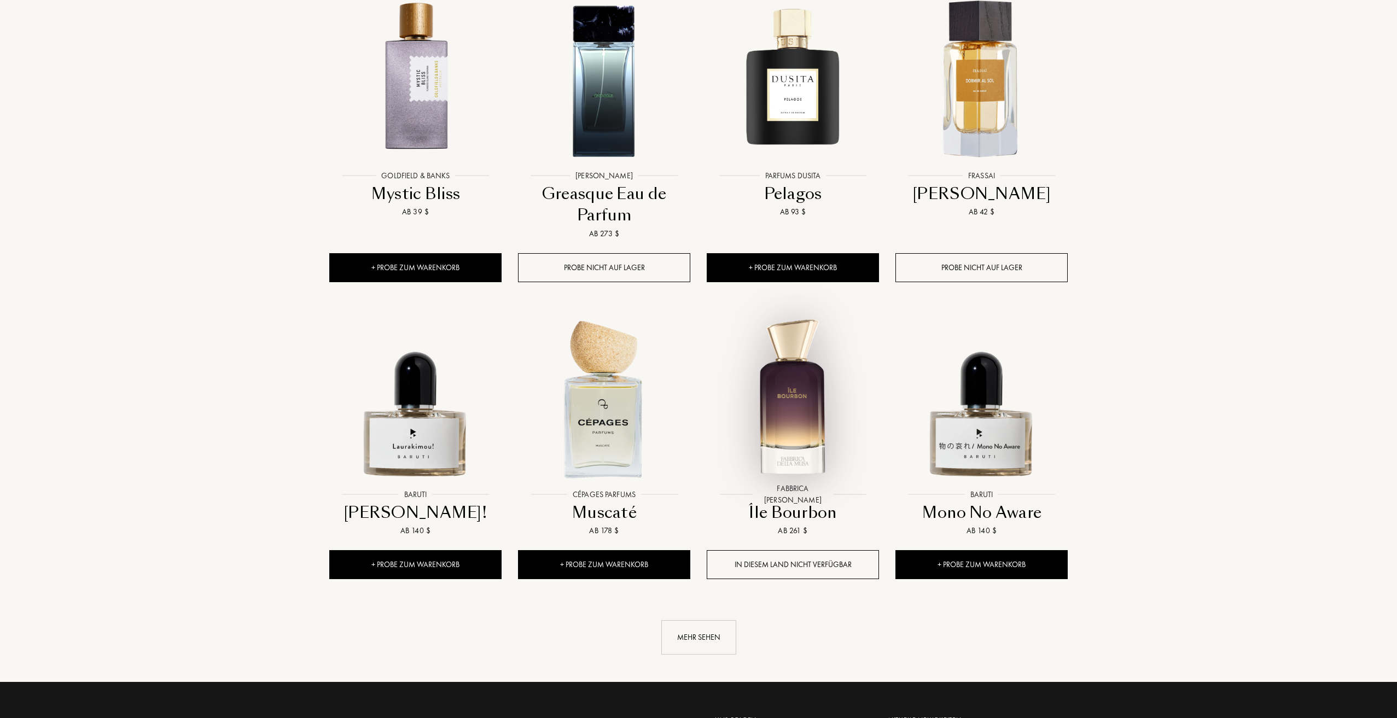
scroll to position [1751, 0]
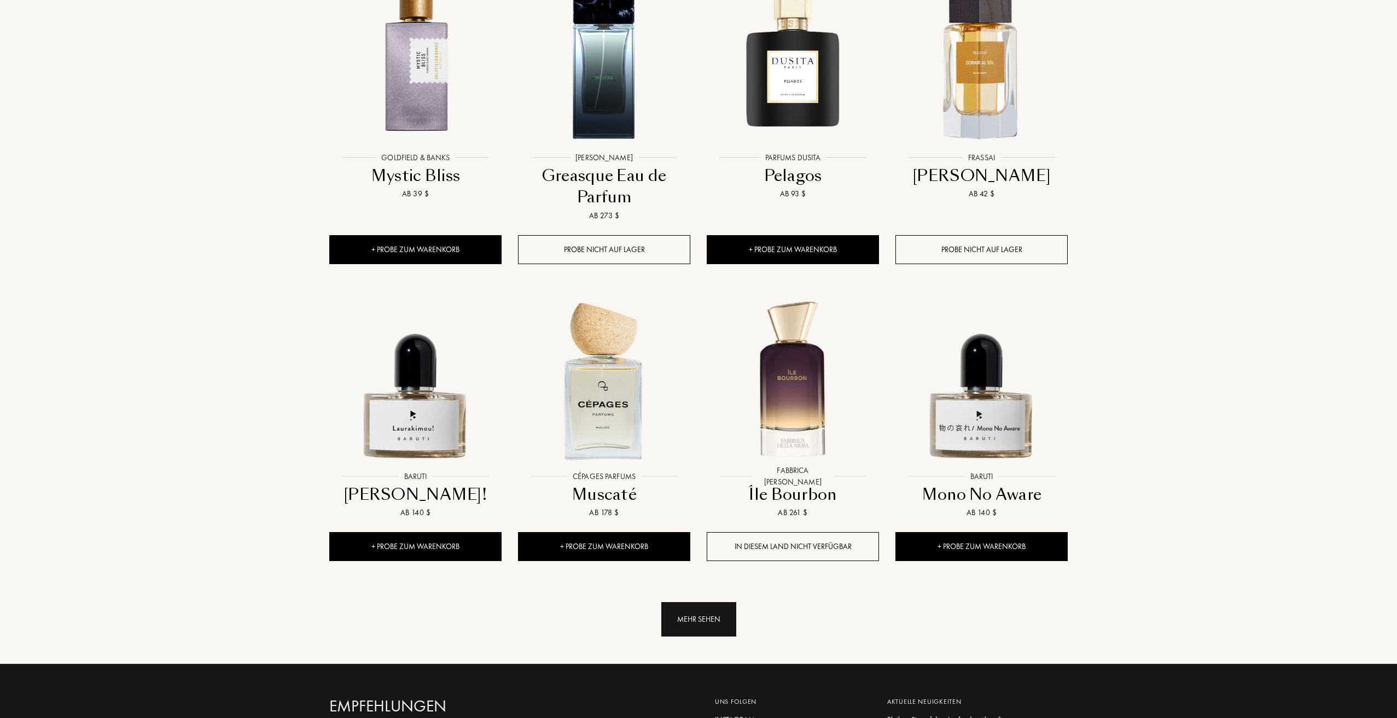
click at [682, 602] on div "Mehr sehen" at bounding box center [699, 619] width 75 height 34
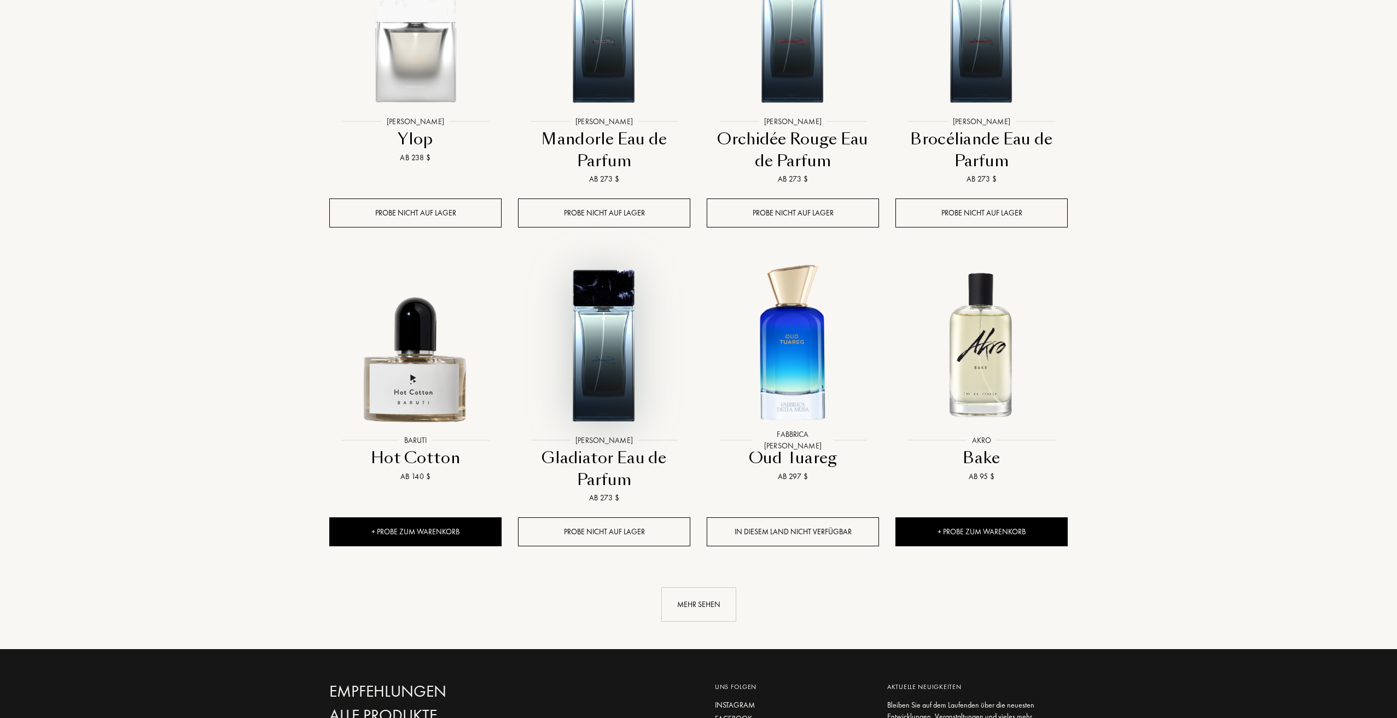
scroll to position [2736, 0]
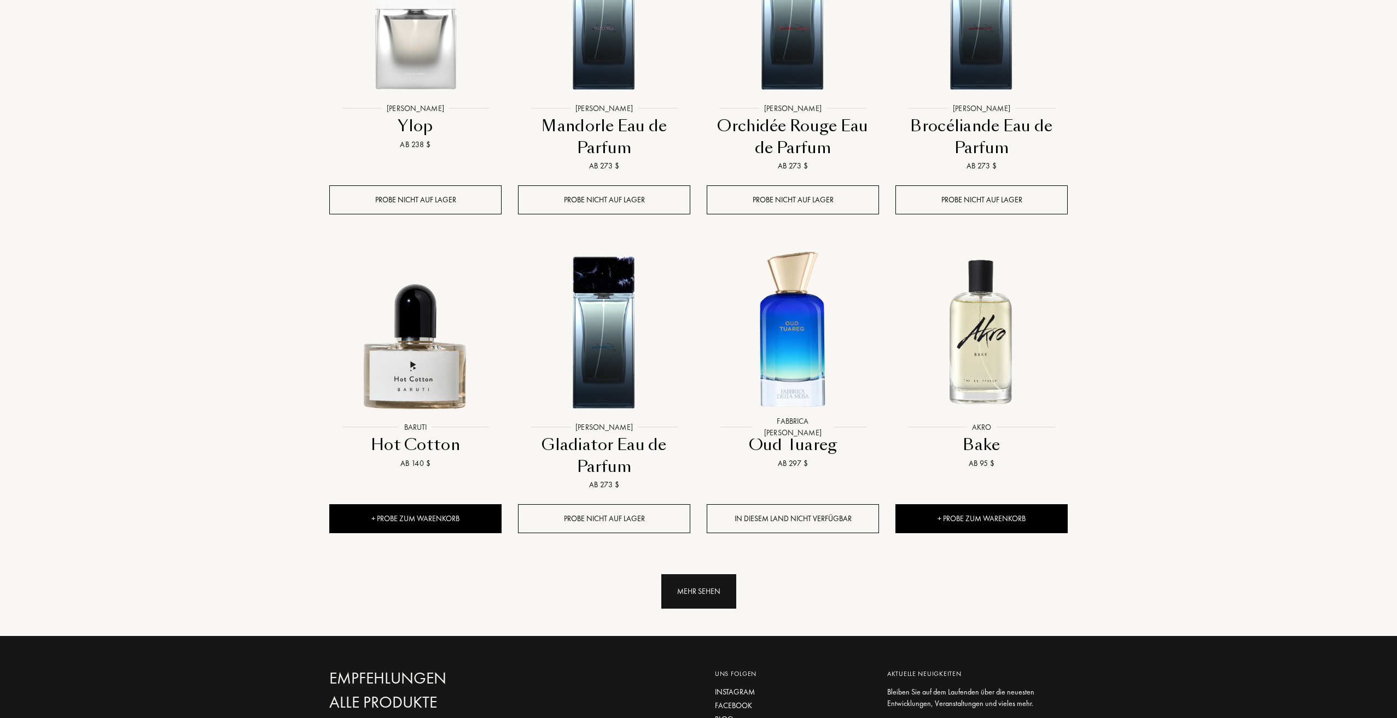
click at [697, 575] on div "Mehr sehen" at bounding box center [699, 592] width 75 height 34
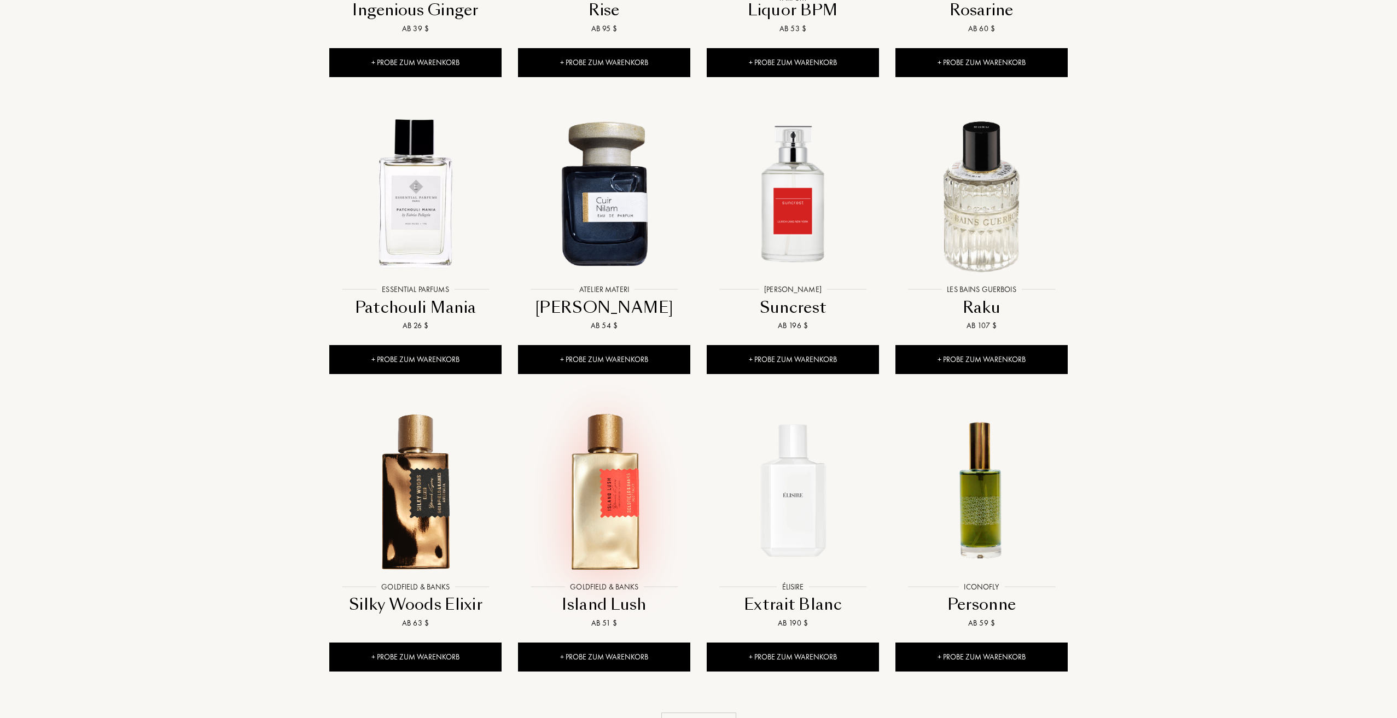
scroll to position [3502, 0]
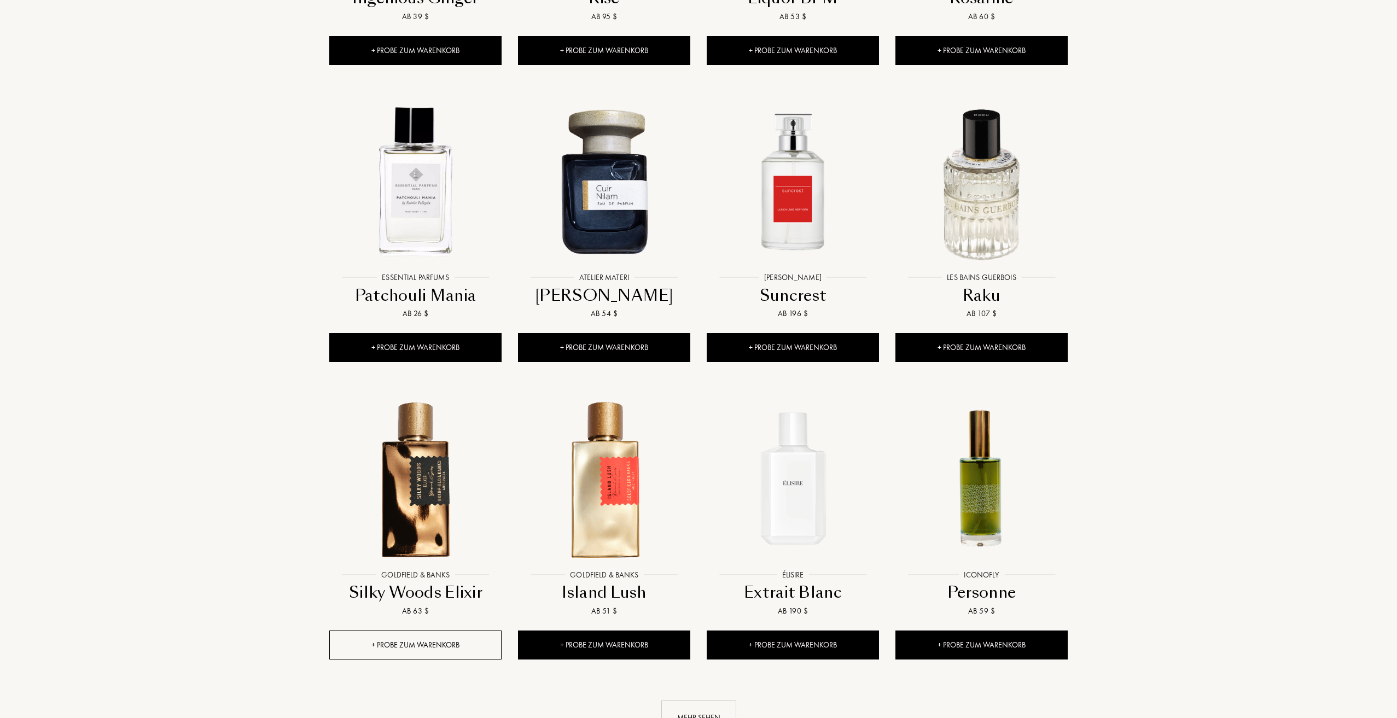
click at [457, 631] on div "+ Probe zum Warenkorb" at bounding box center [415, 645] width 172 height 29
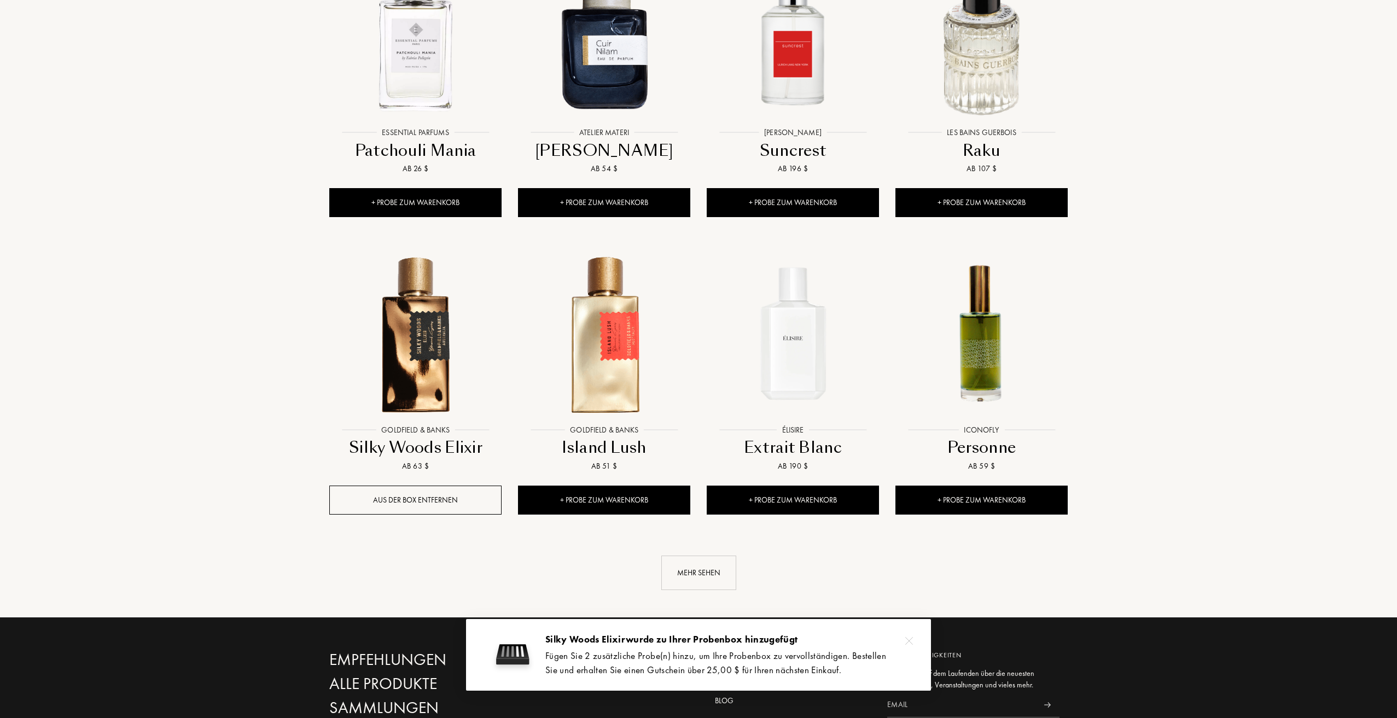
scroll to position [3666, 0]
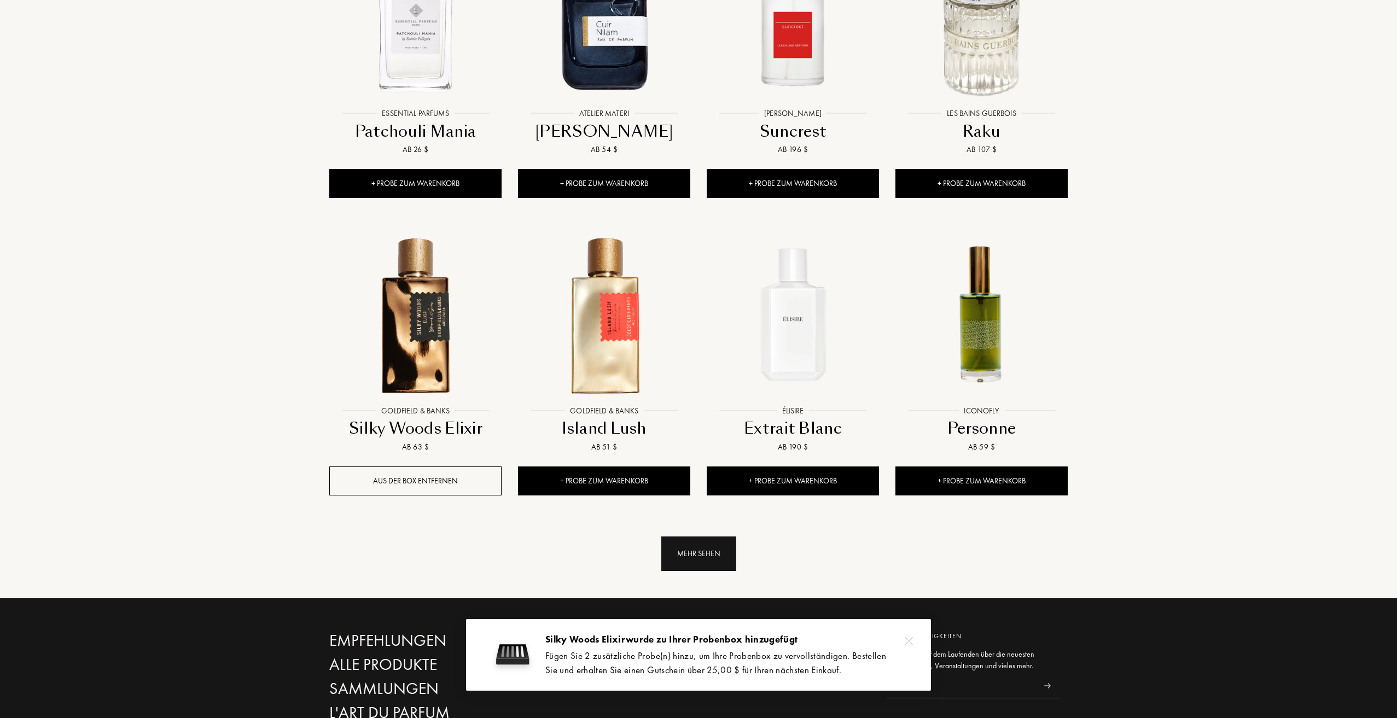
click at [692, 537] on div "Mehr sehen" at bounding box center [699, 554] width 75 height 34
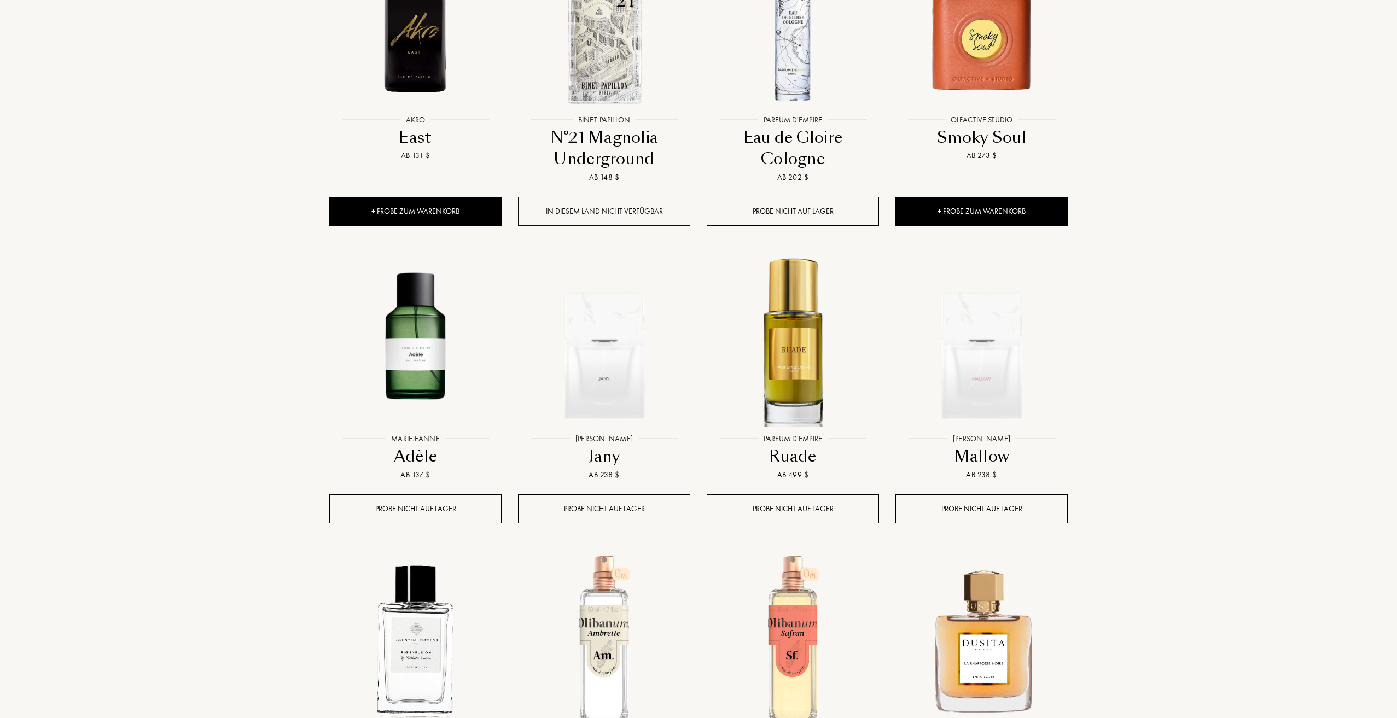
scroll to position [4432, 0]
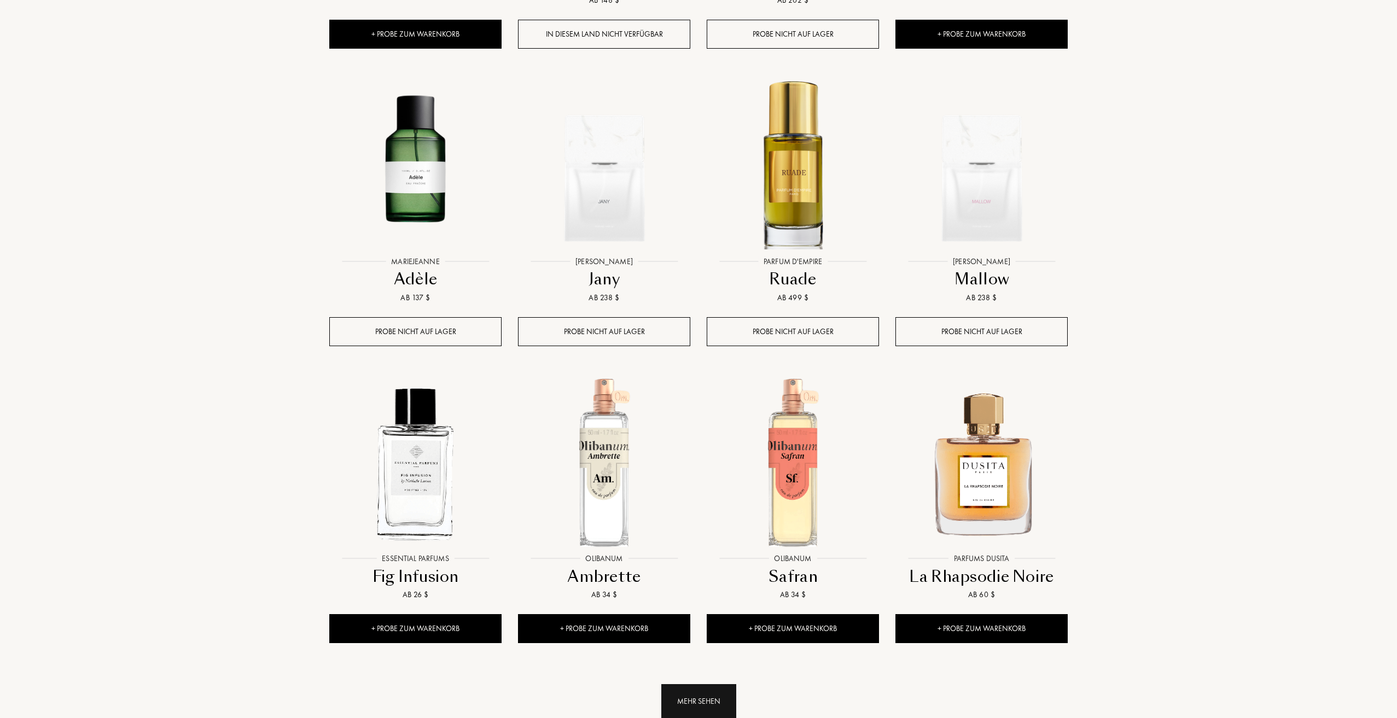
click at [675, 685] on div "Mehr sehen" at bounding box center [699, 702] width 75 height 34
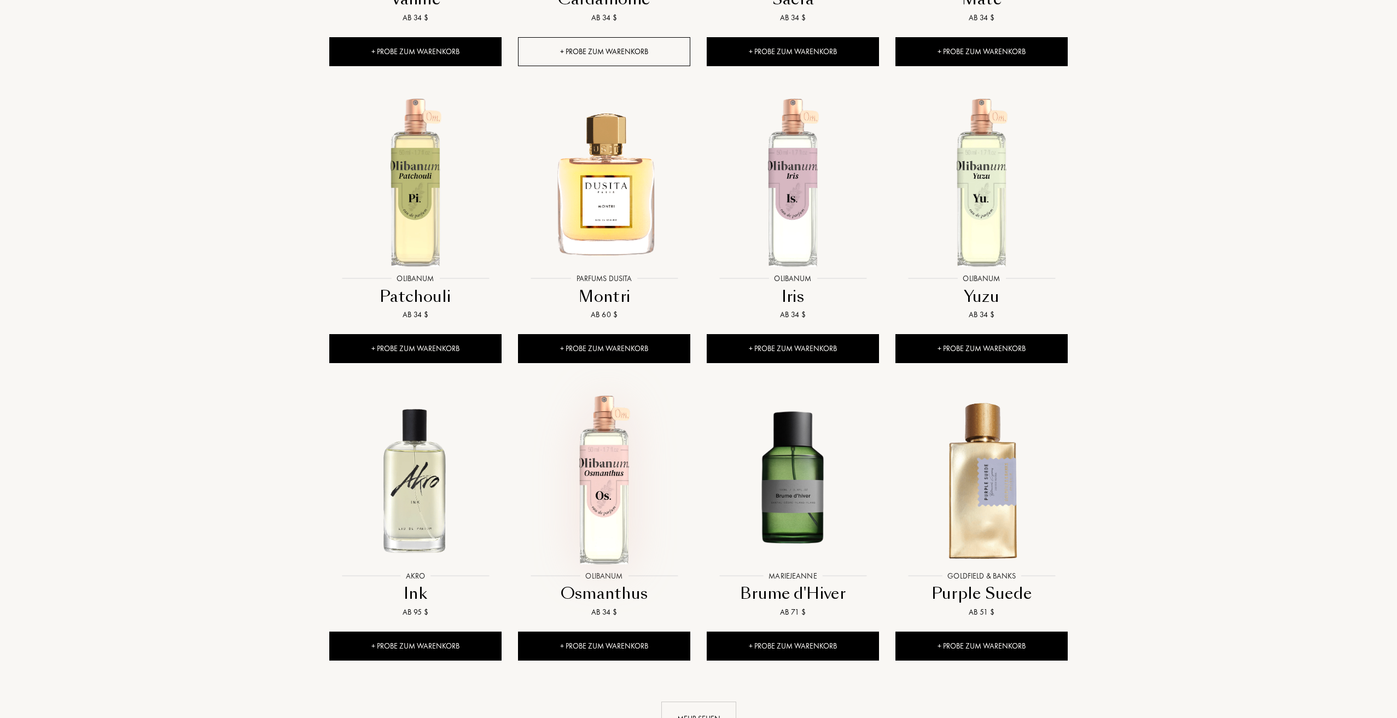
scroll to position [5308, 0]
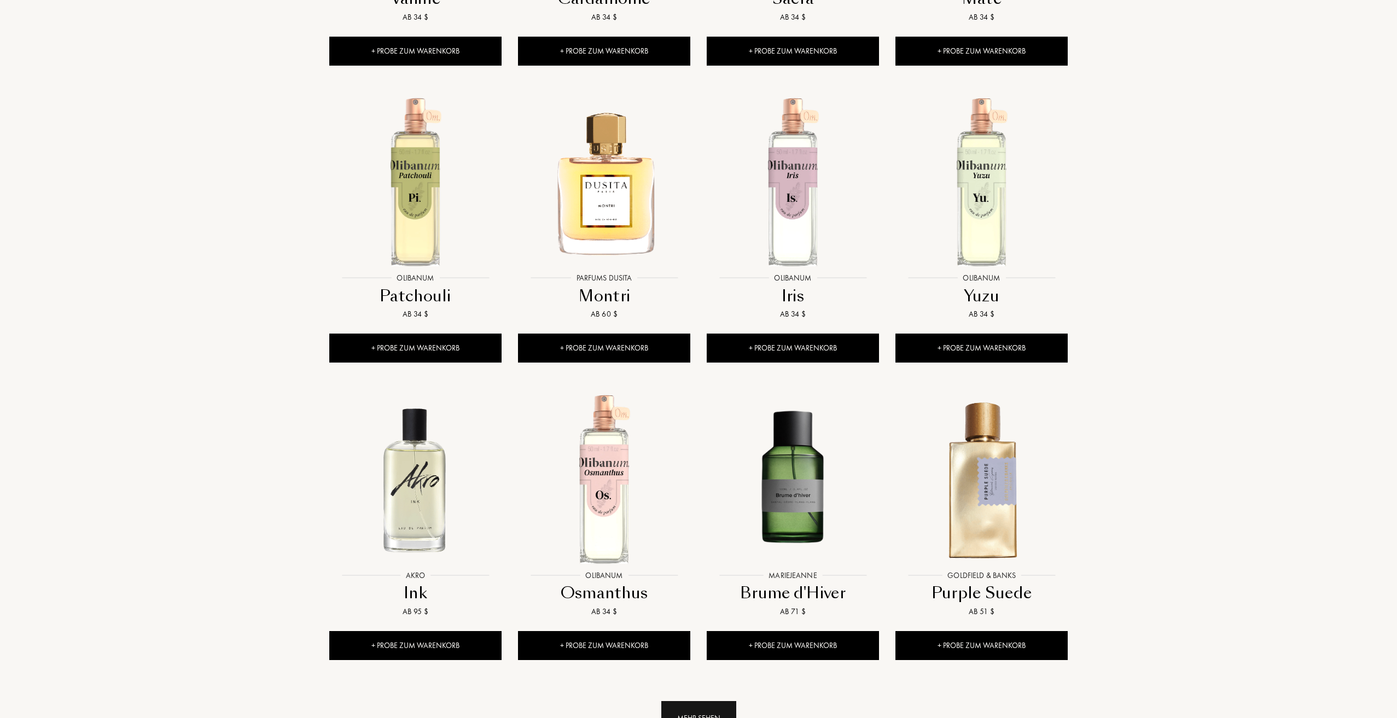
click at [686, 701] on div "Mehr sehen" at bounding box center [699, 718] width 75 height 34
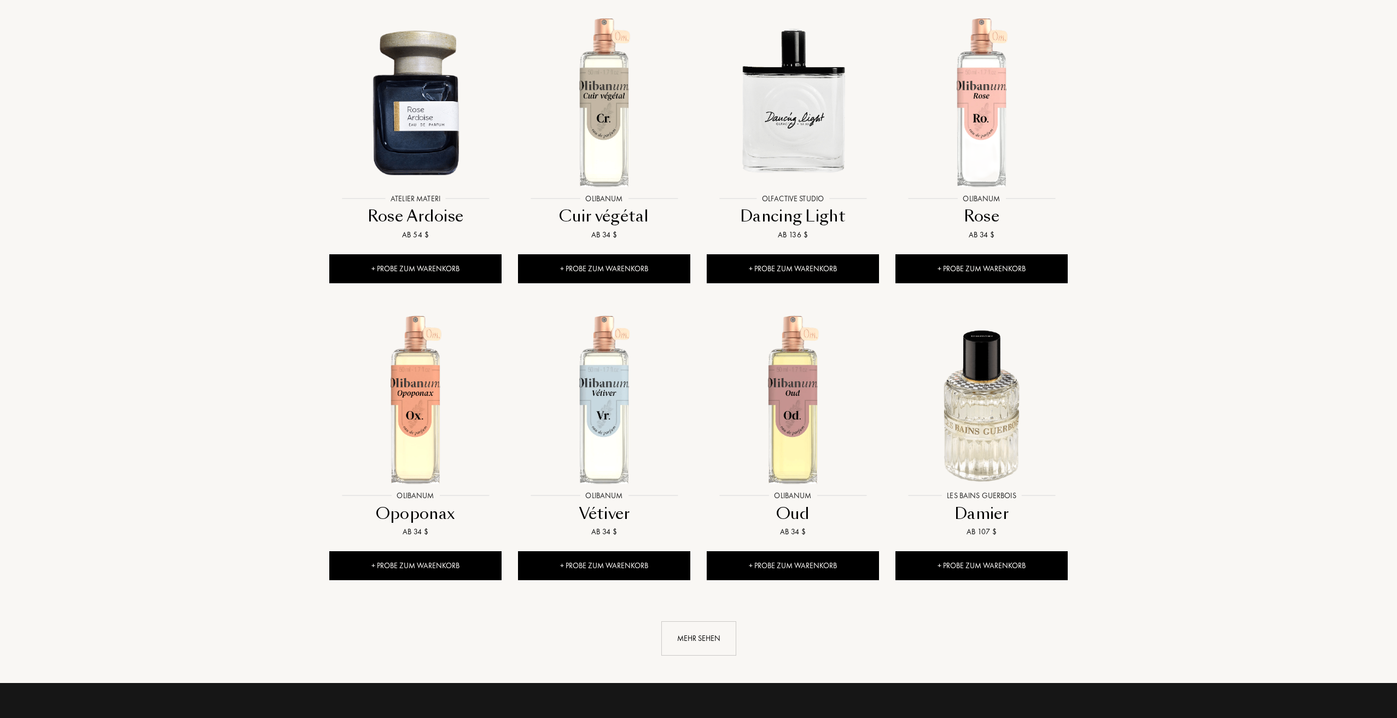
scroll to position [6457, 0]
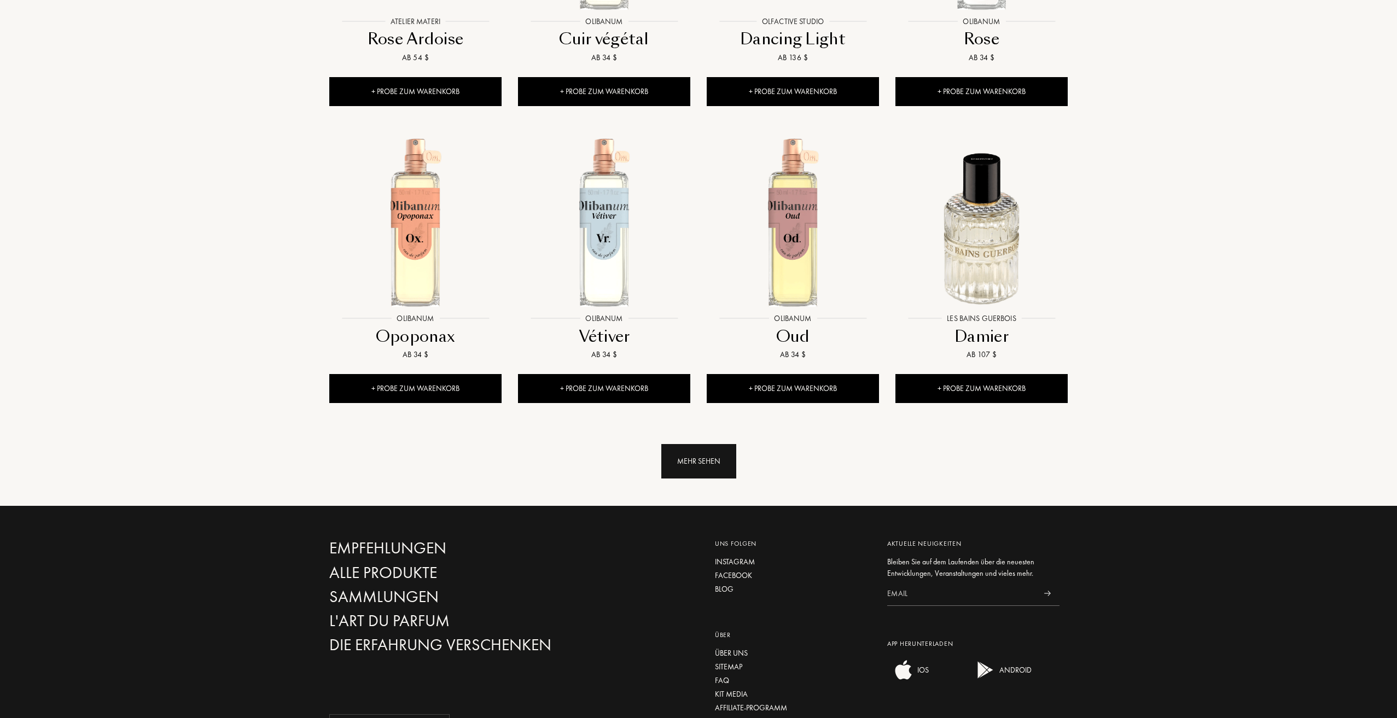
click at [697, 444] on div "Mehr sehen" at bounding box center [699, 461] width 75 height 34
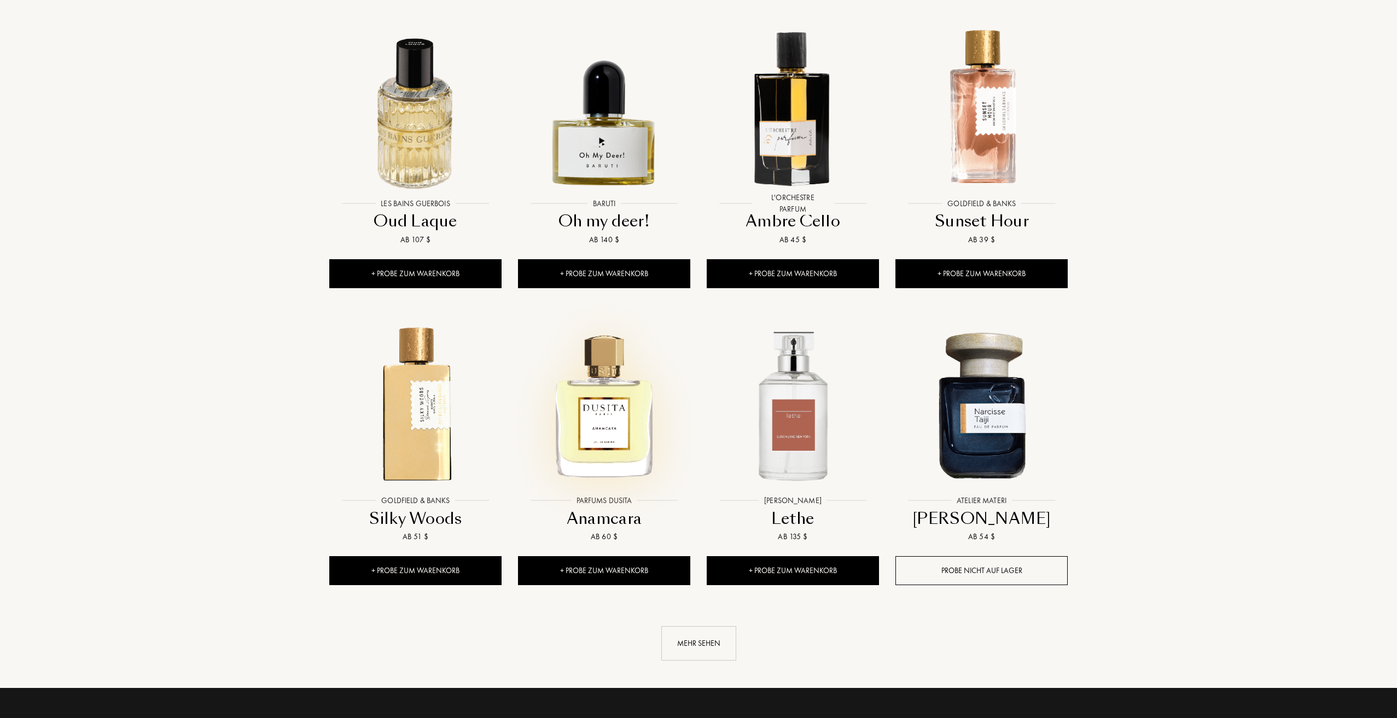
scroll to position [7168, 0]
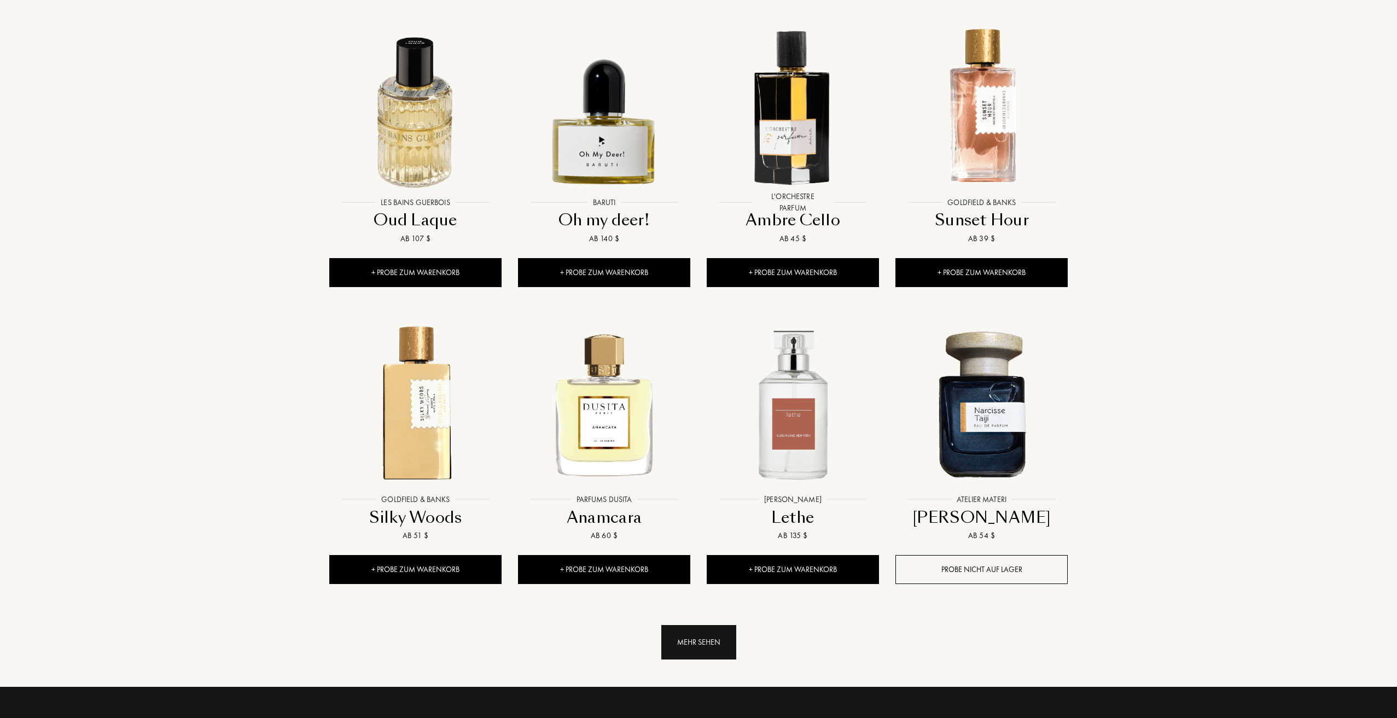
click at [689, 625] on div "Mehr sehen" at bounding box center [699, 642] width 75 height 34
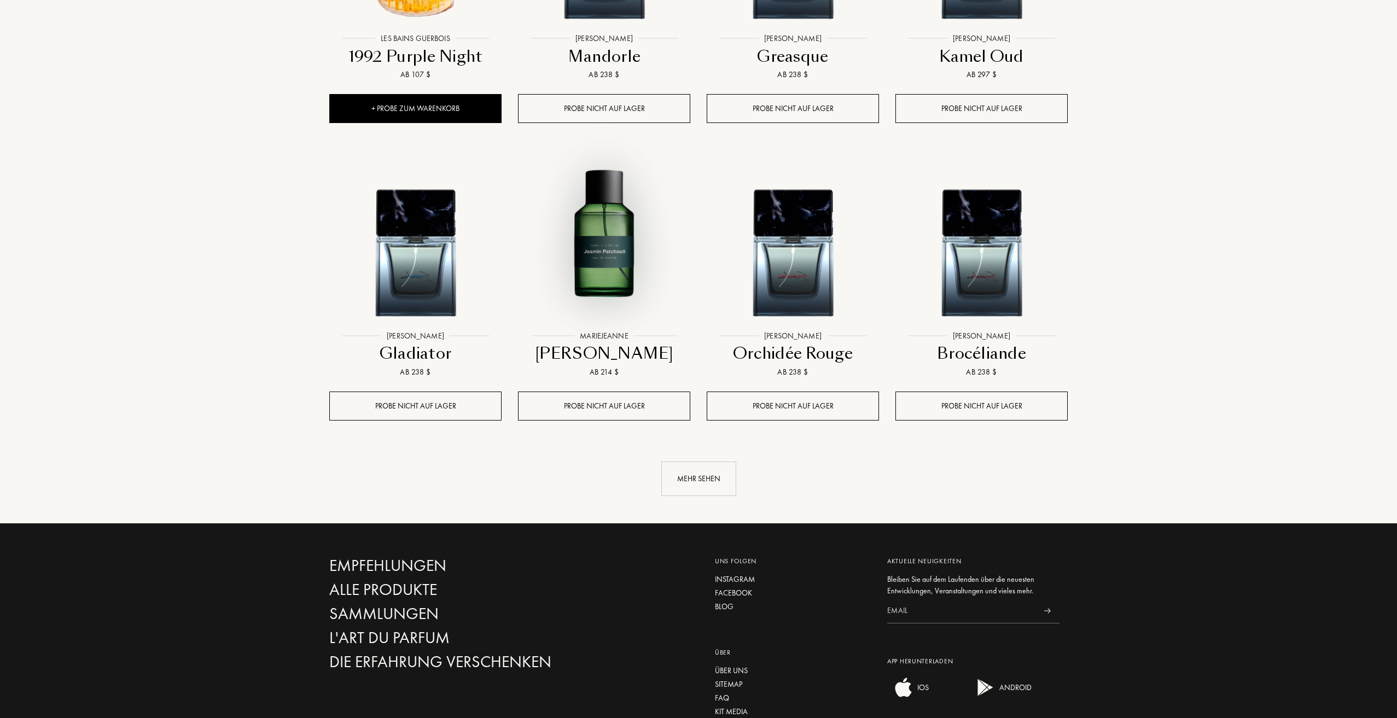
scroll to position [8262, 0]
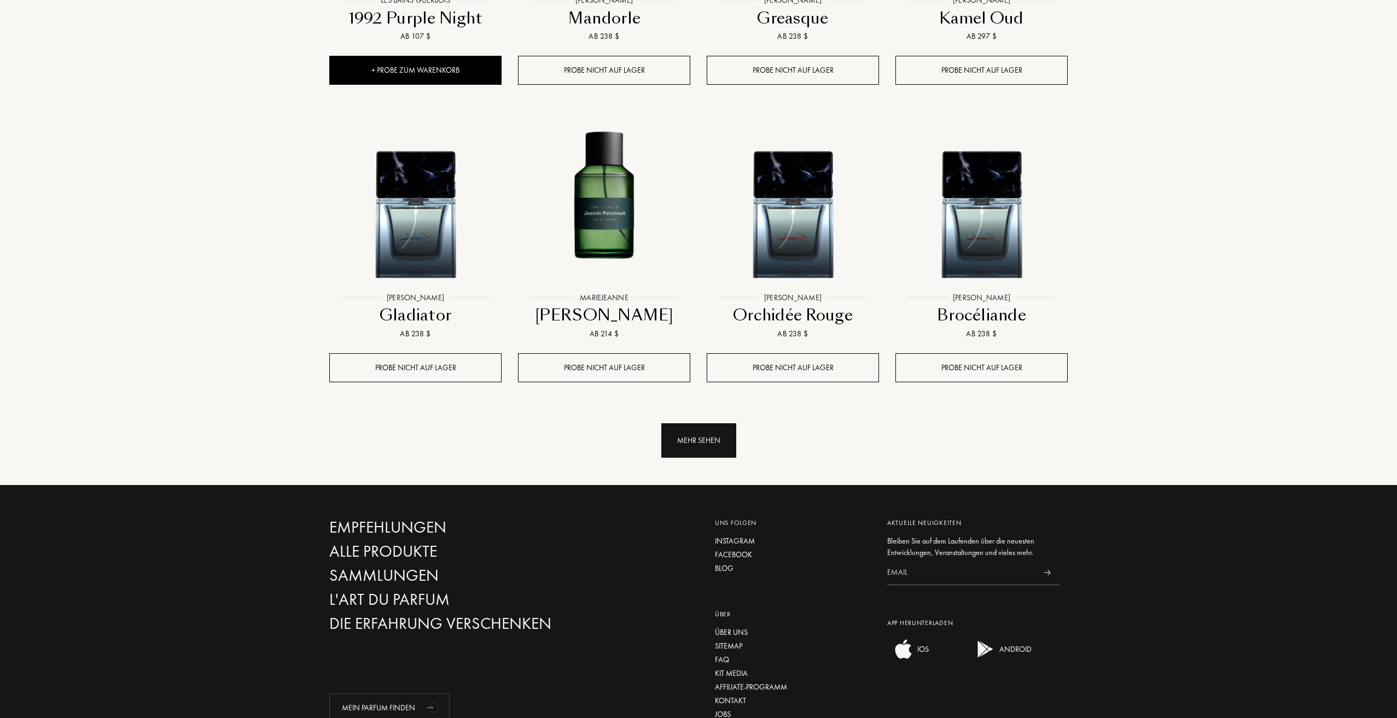
click at [708, 424] on div "Mehr sehen" at bounding box center [699, 441] width 75 height 34
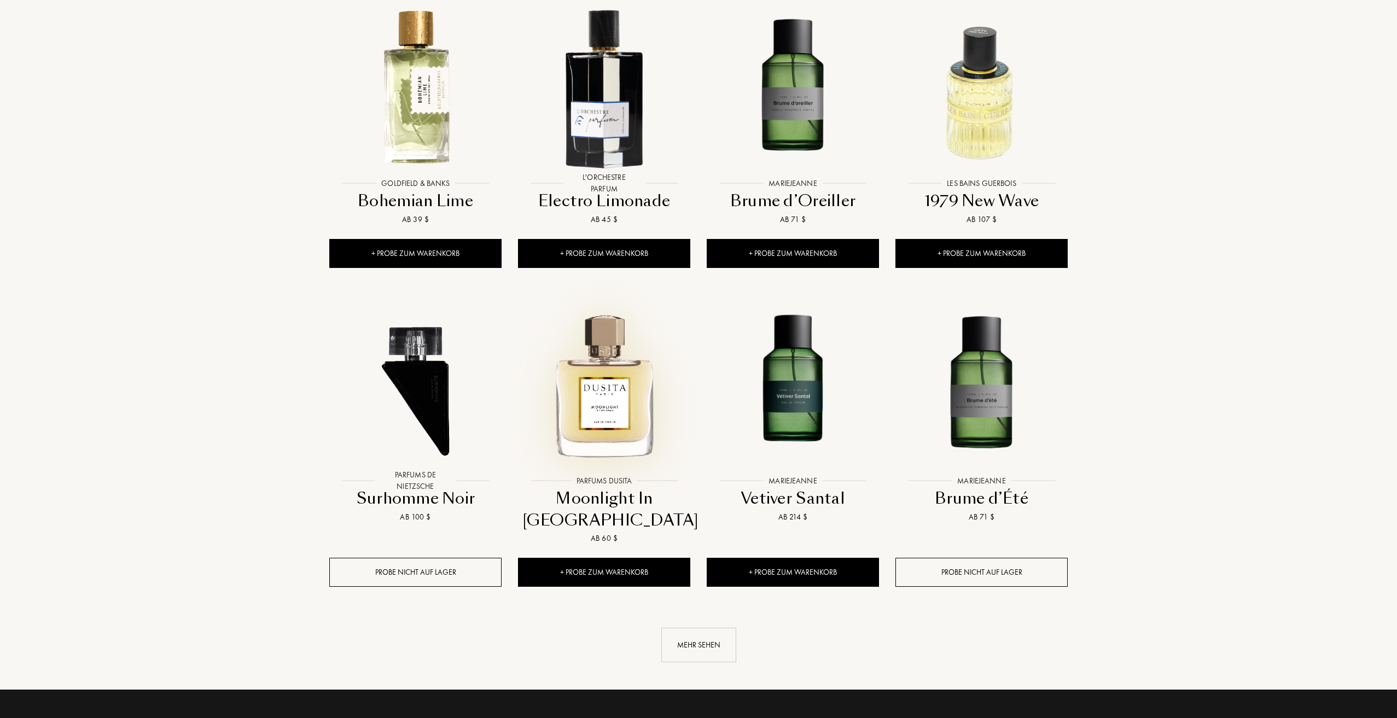
scroll to position [9028, 0]
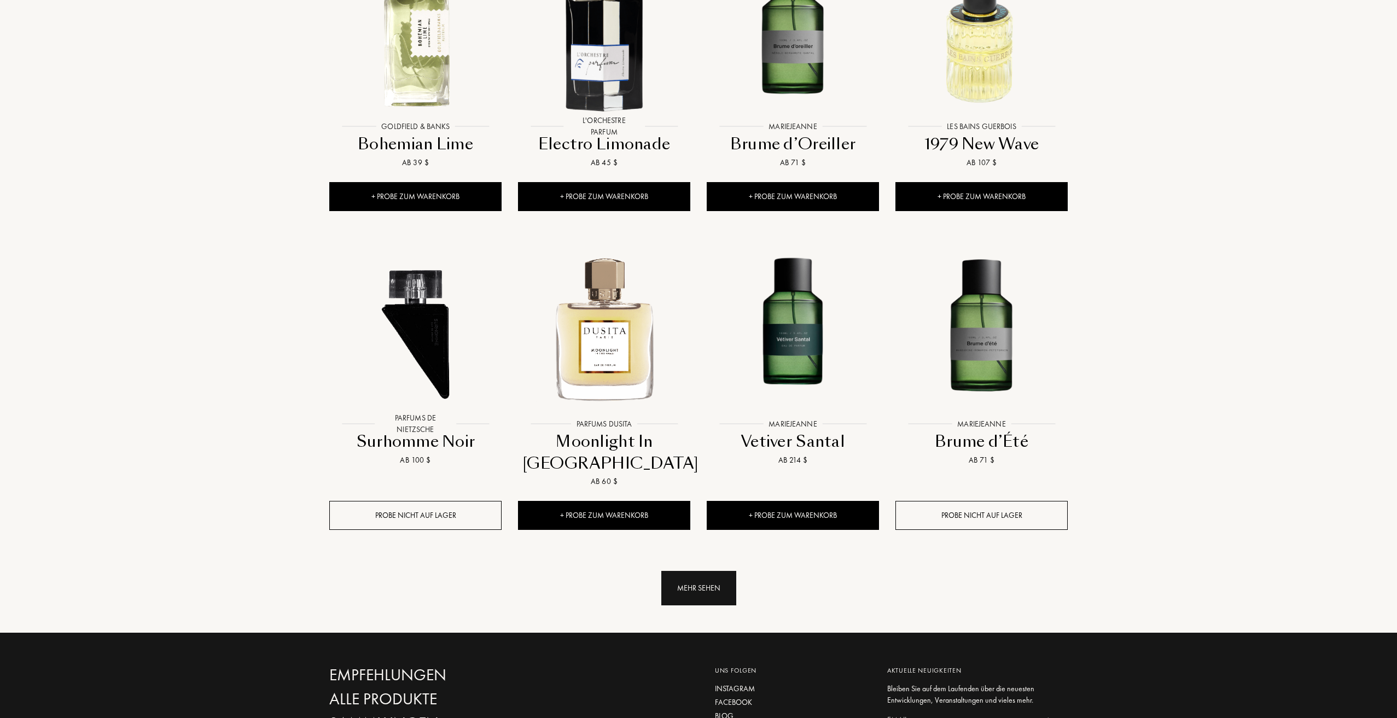
click at [701, 571] on div "Mehr sehen" at bounding box center [699, 588] width 75 height 34
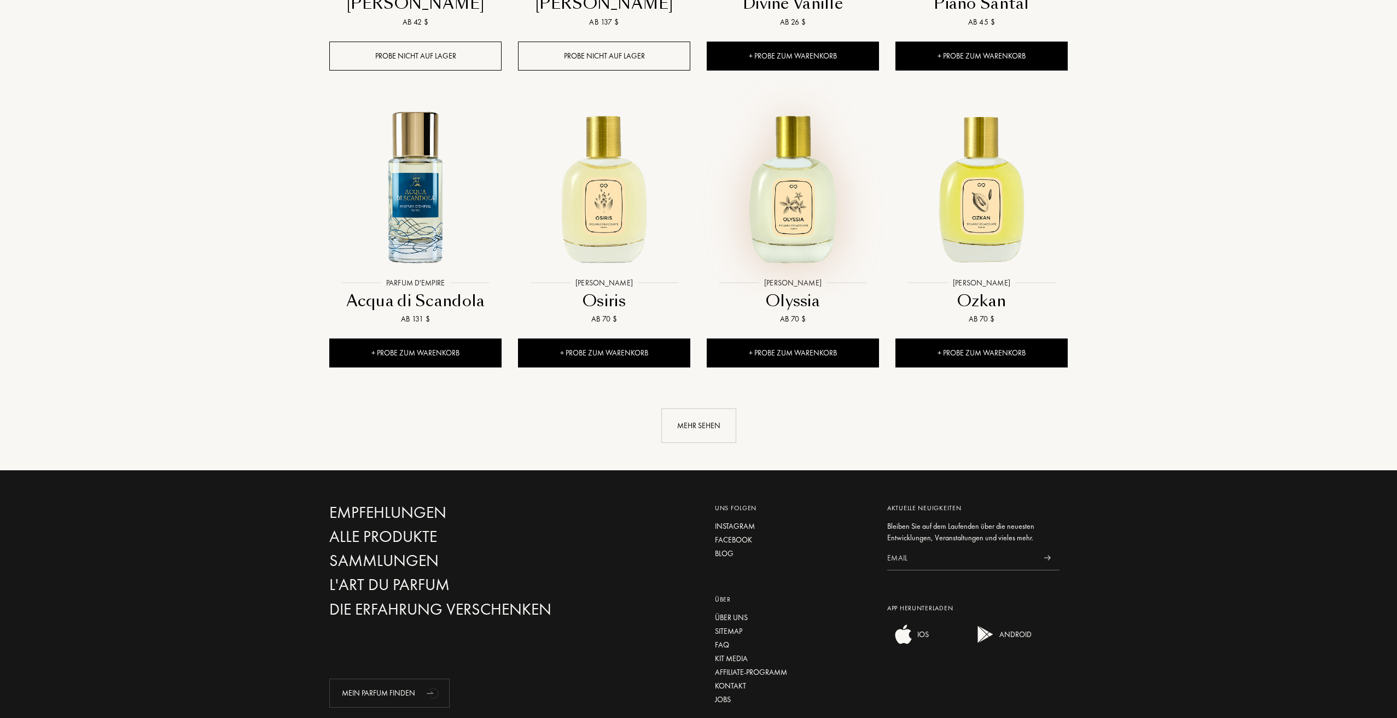
scroll to position [10123, 0]
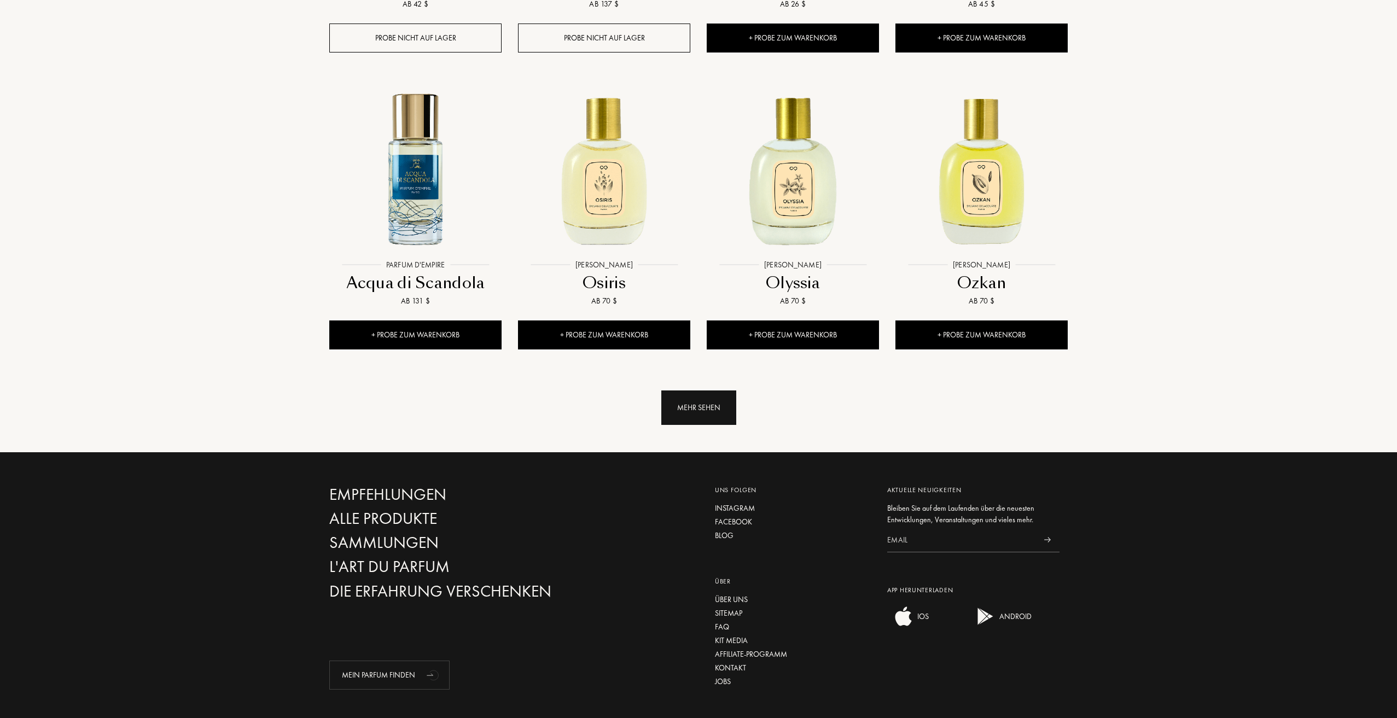
click at [695, 391] on div "Mehr sehen" at bounding box center [699, 408] width 75 height 34
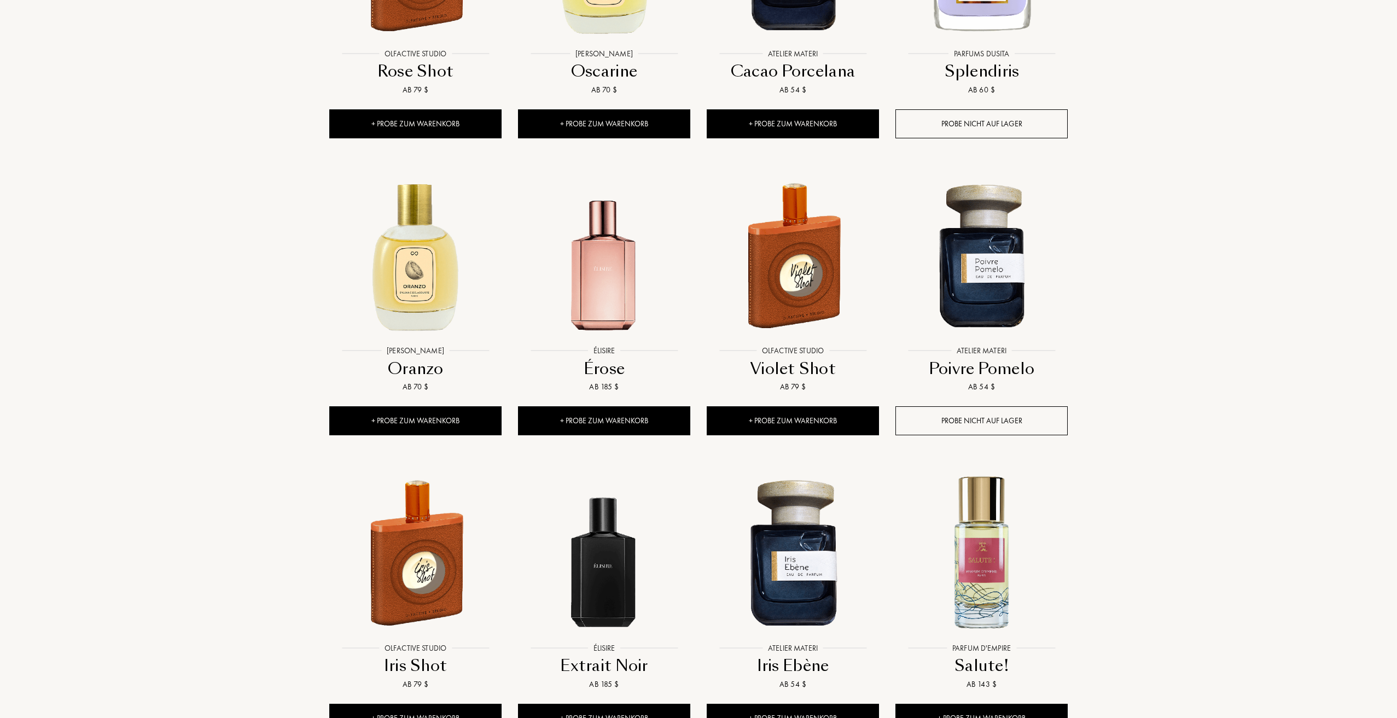
scroll to position [10670, 0]
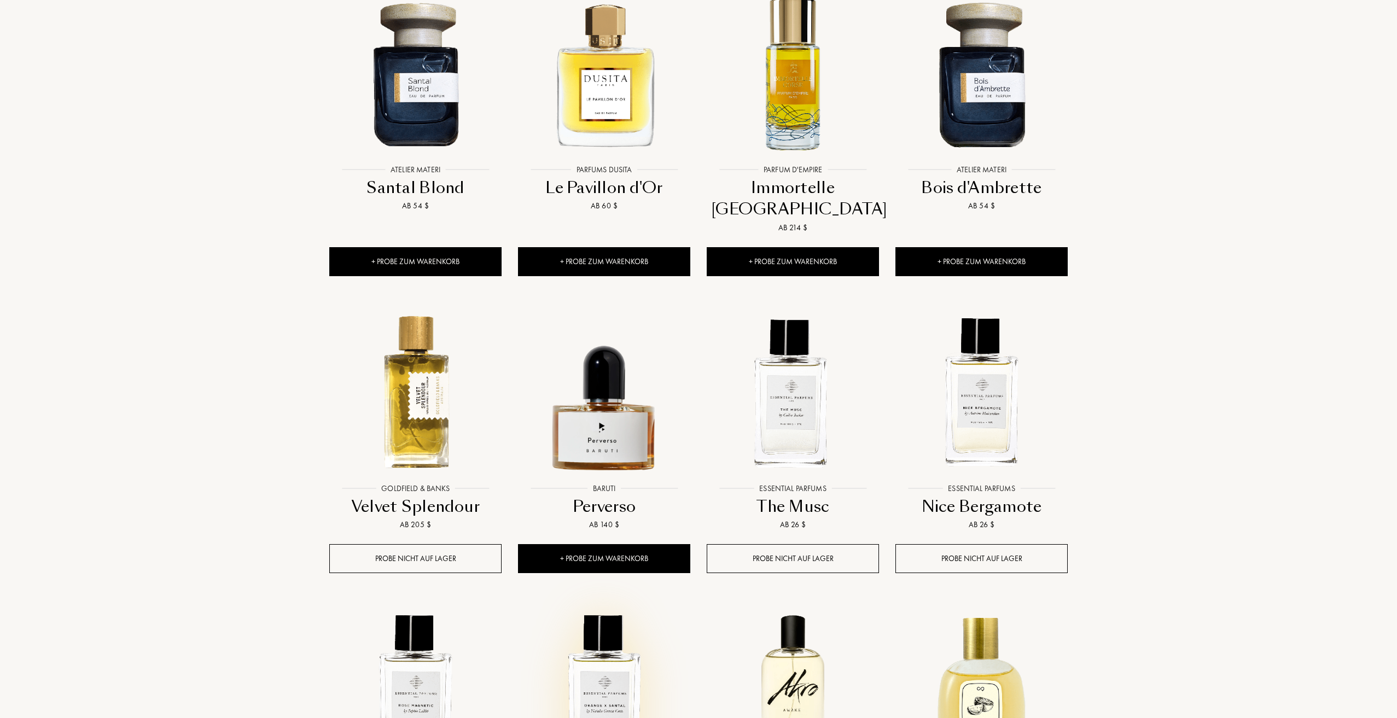
scroll to position [11545, 0]
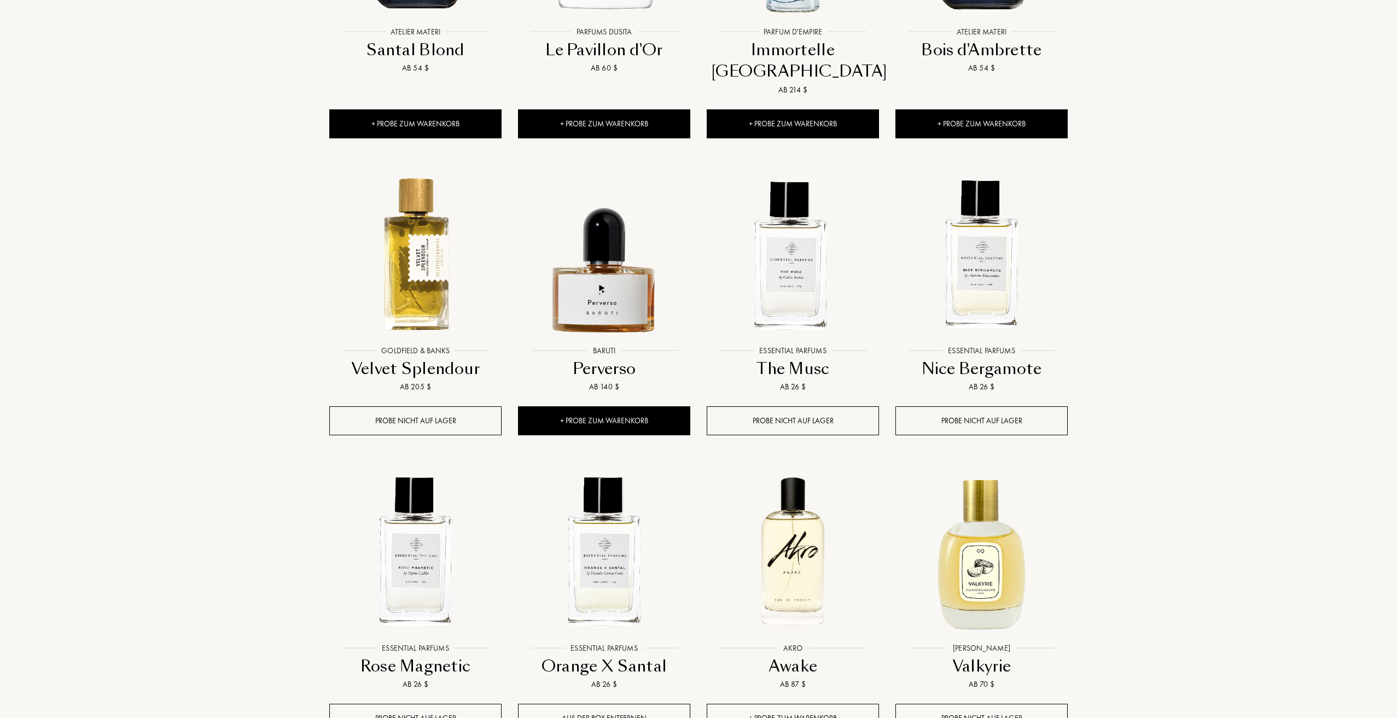
click at [763, 704] on div "+ Probe zum Warenkorb" at bounding box center [793, 718] width 172 height 29
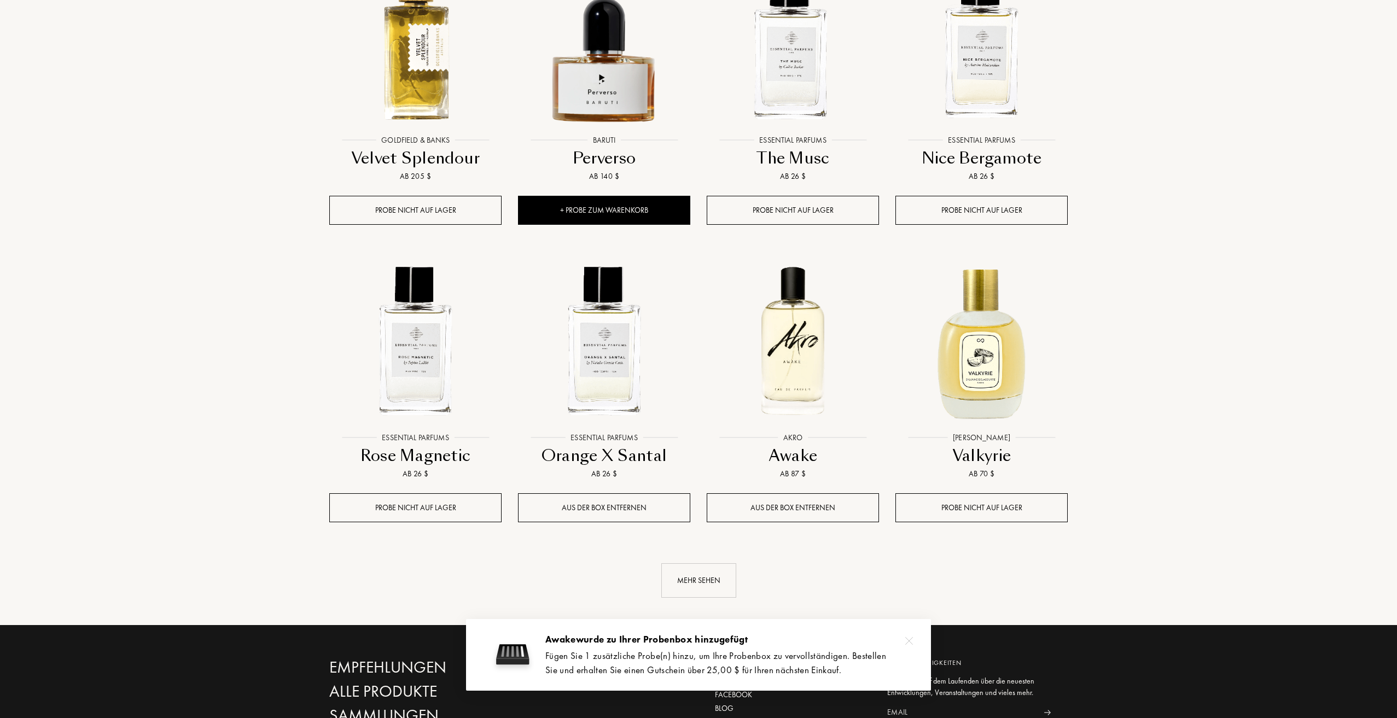
scroll to position [11764, 0]
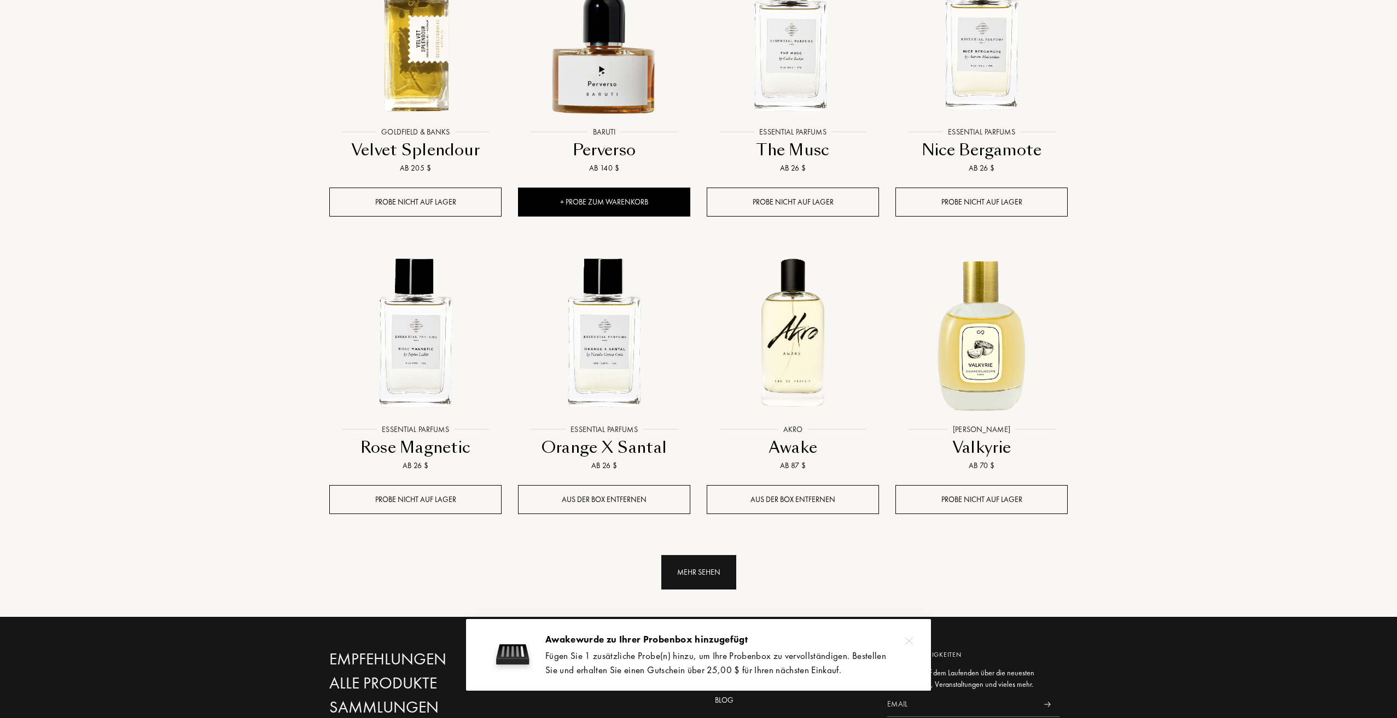
click at [707, 555] on div "Mehr sehen" at bounding box center [699, 572] width 75 height 34
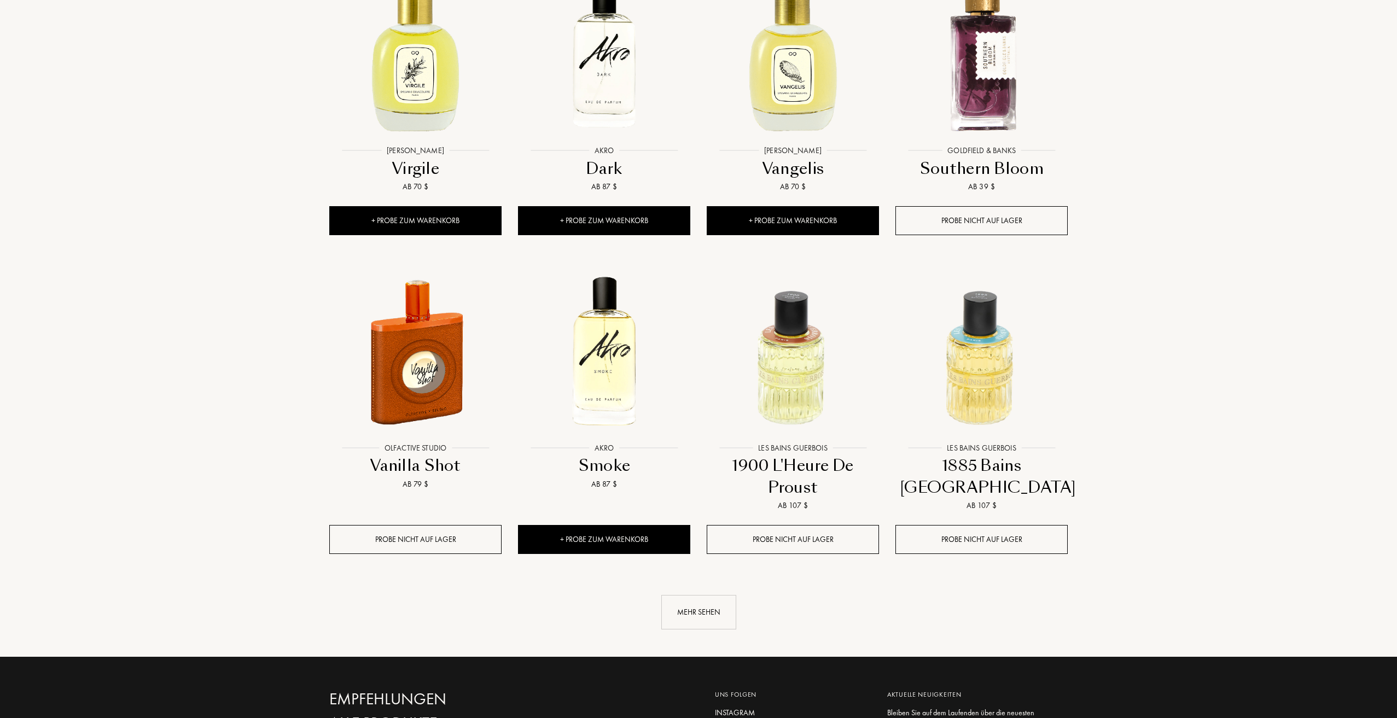
scroll to position [12640, 0]
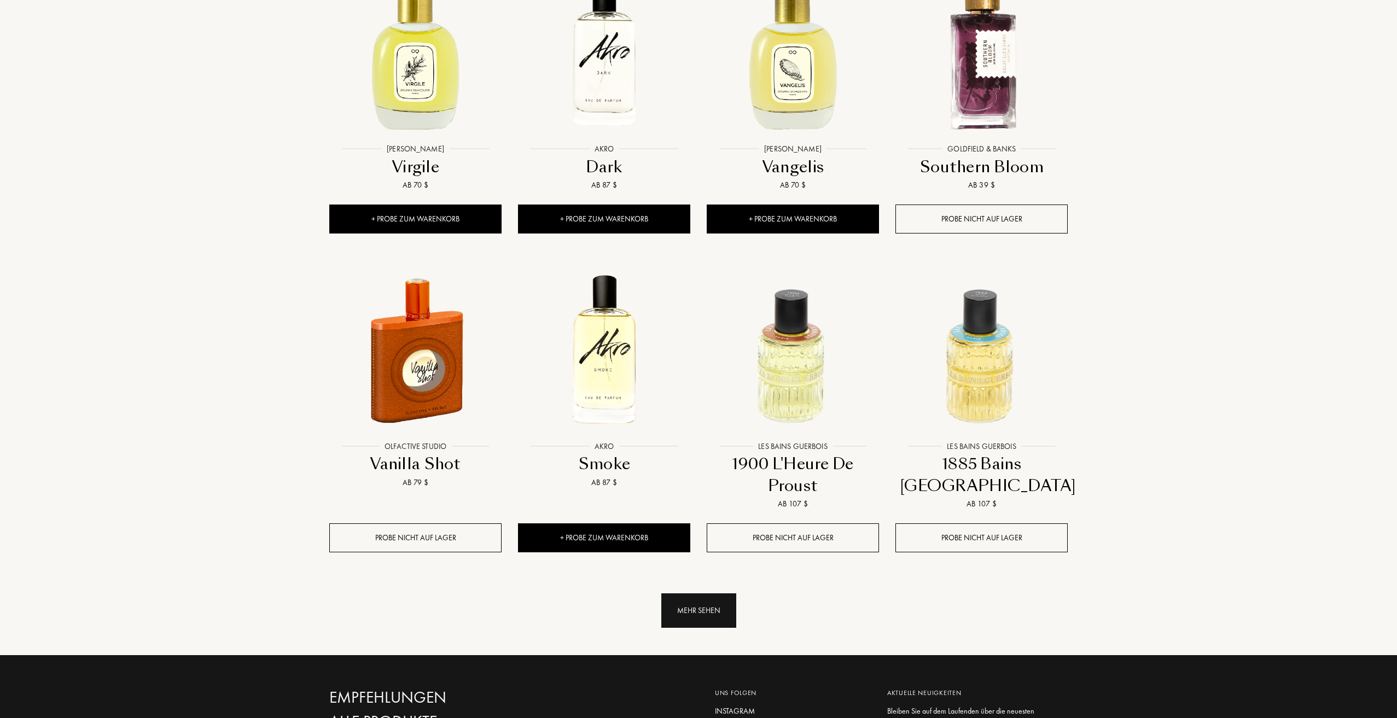
click at [689, 594] on div "Mehr sehen" at bounding box center [699, 611] width 75 height 34
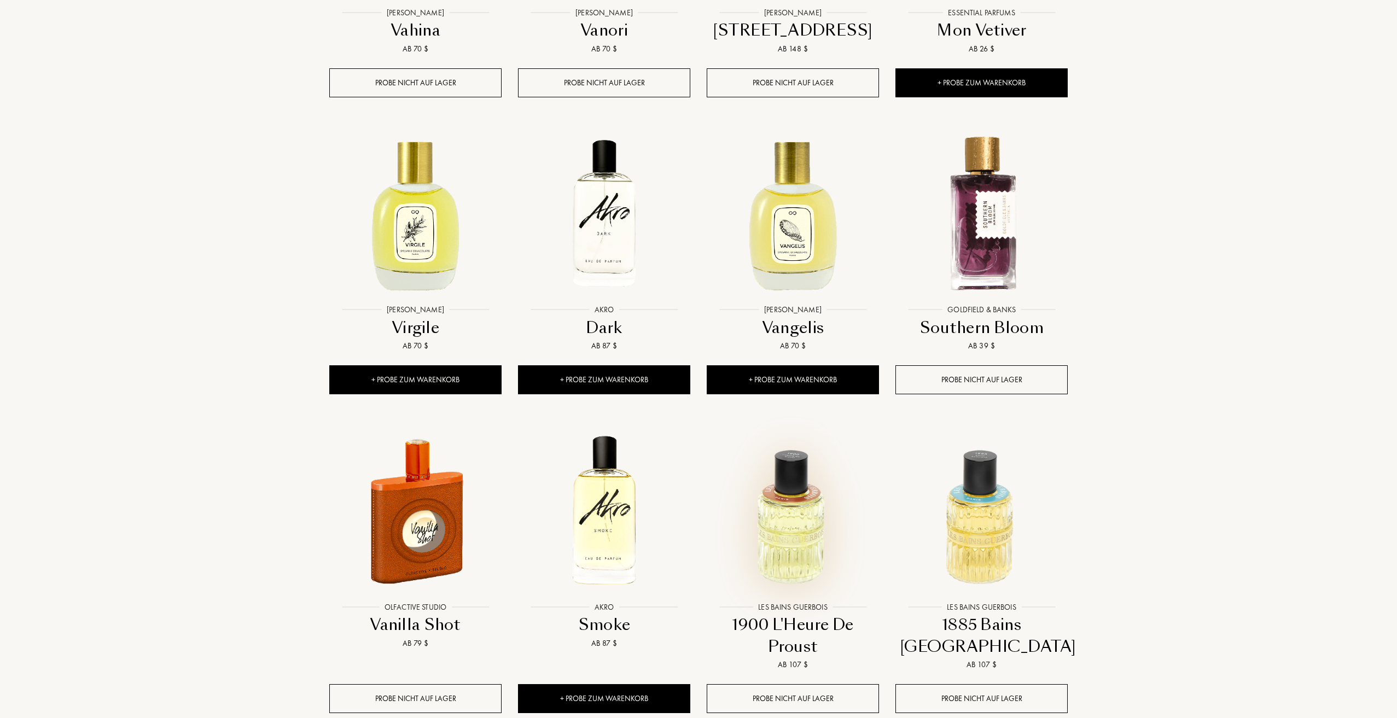
scroll to position [12475, 0]
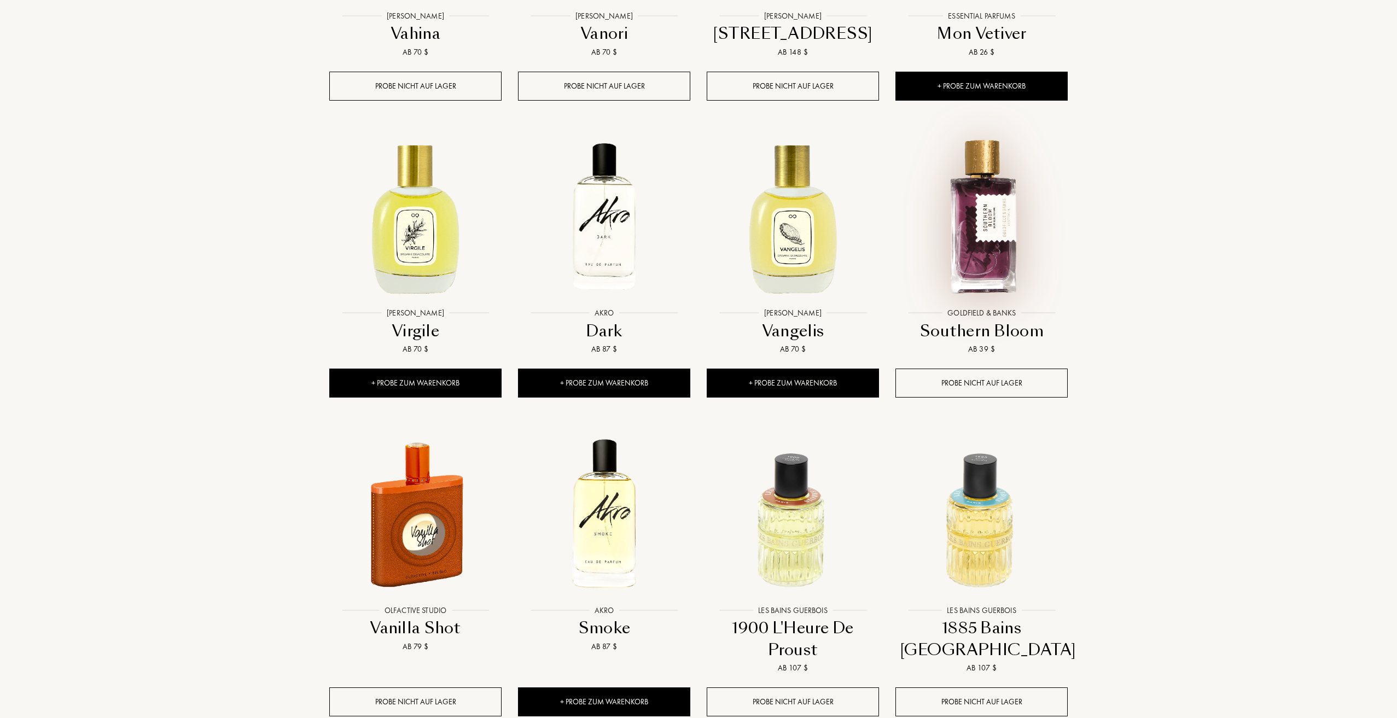
click at [976, 182] on img at bounding box center [982, 217] width 170 height 170
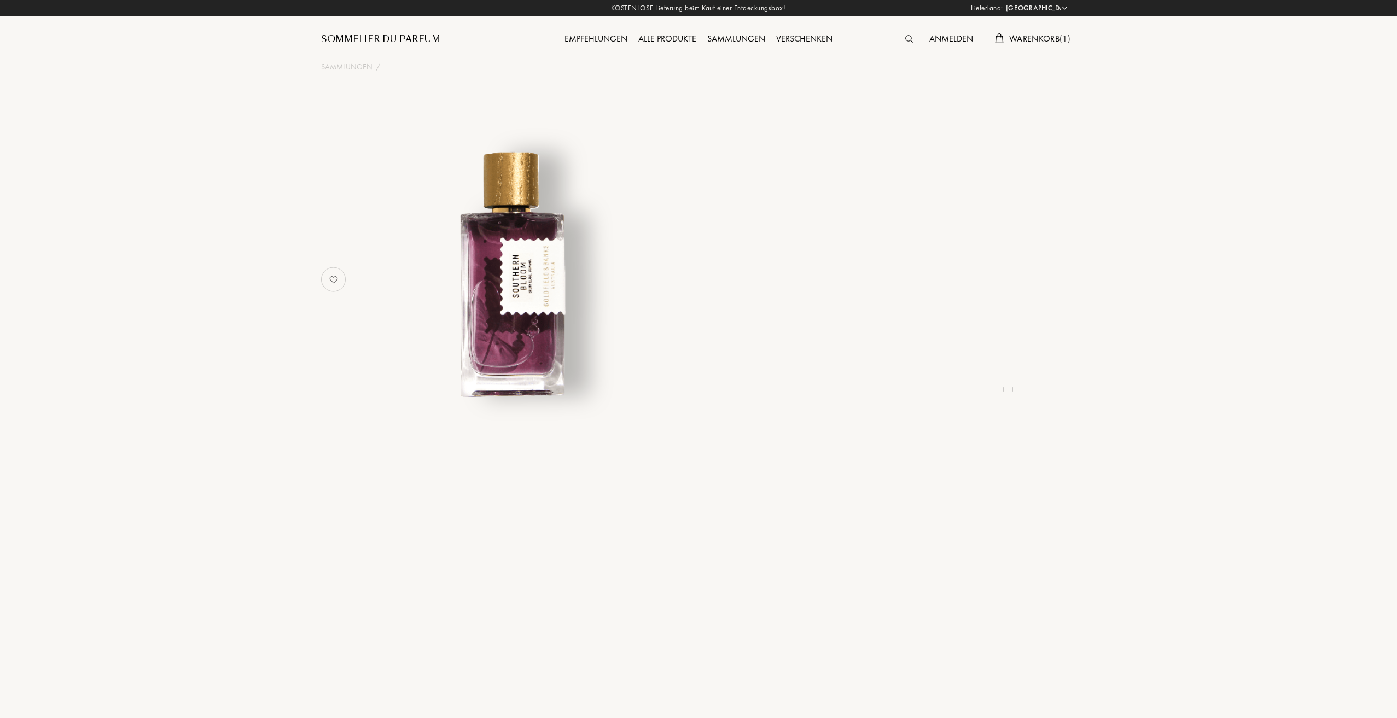
select select "AT"
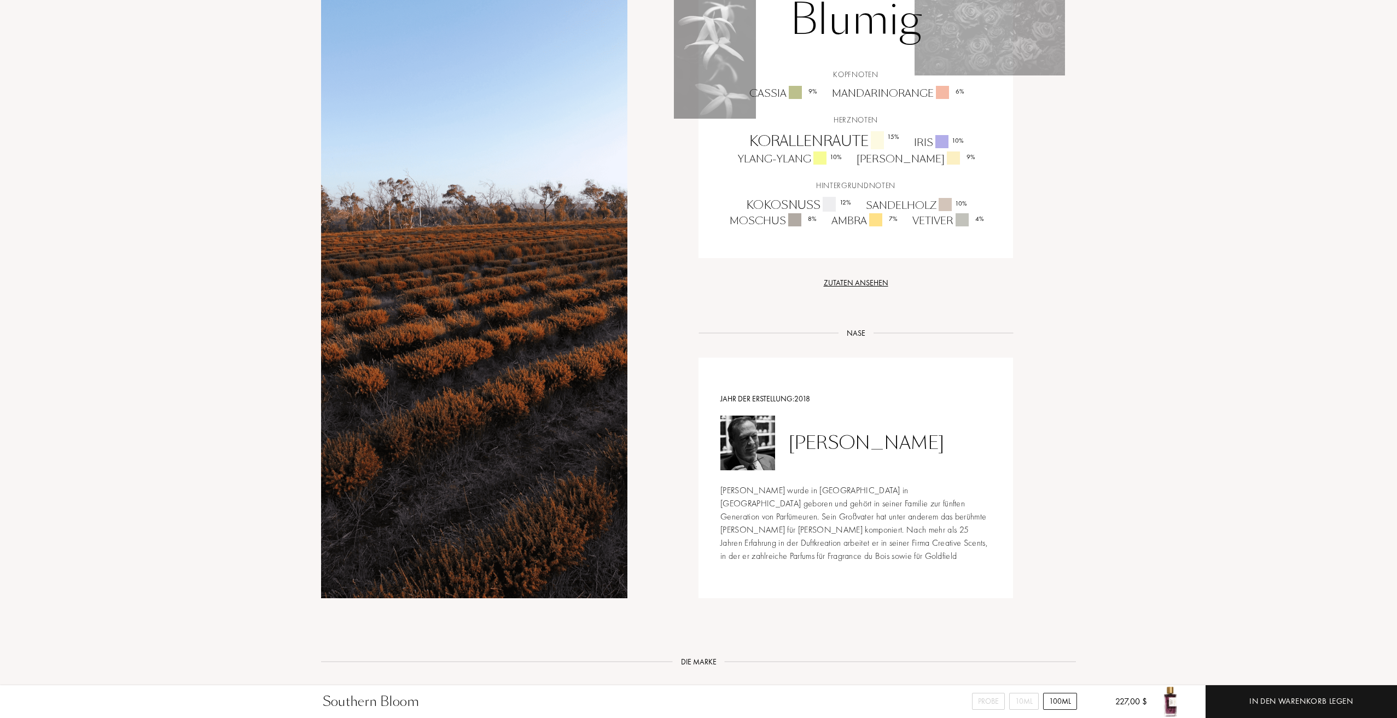
scroll to position [985, 0]
